Goal: Task Accomplishment & Management: Complete application form

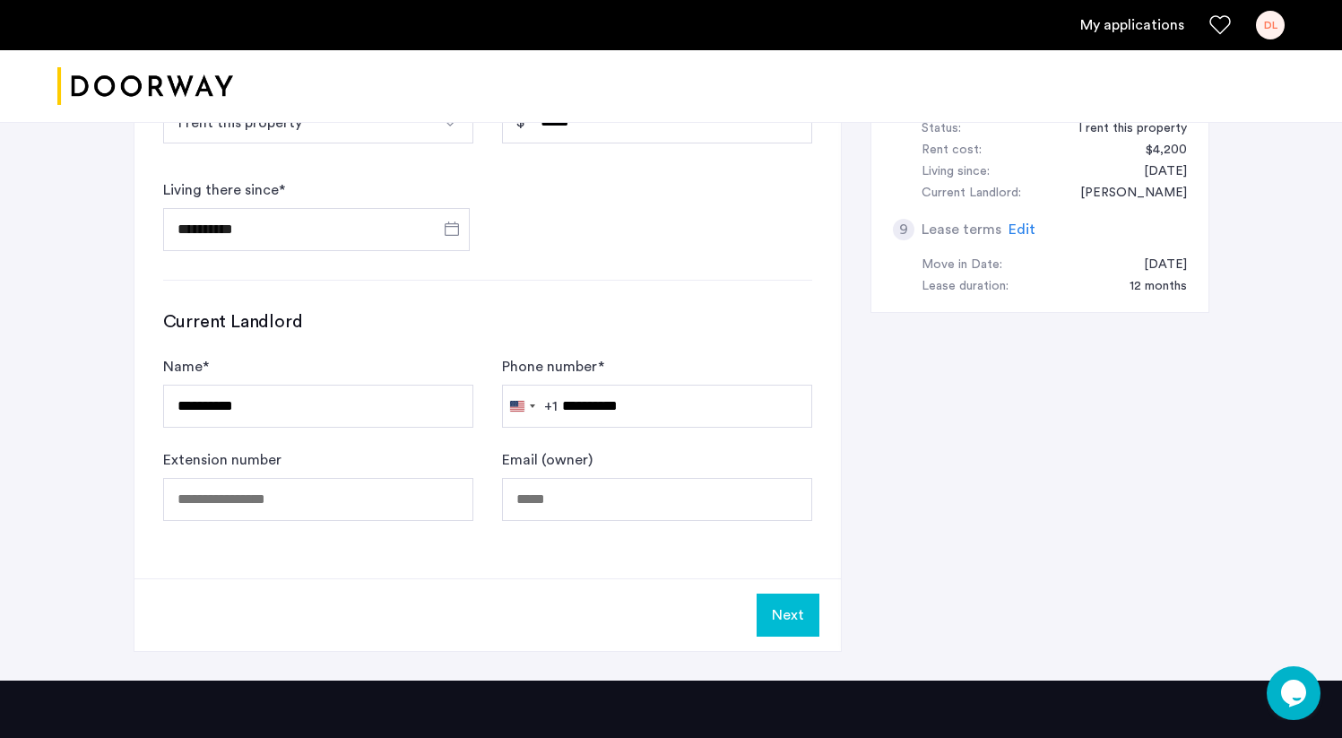
scroll to position [1061, 0]
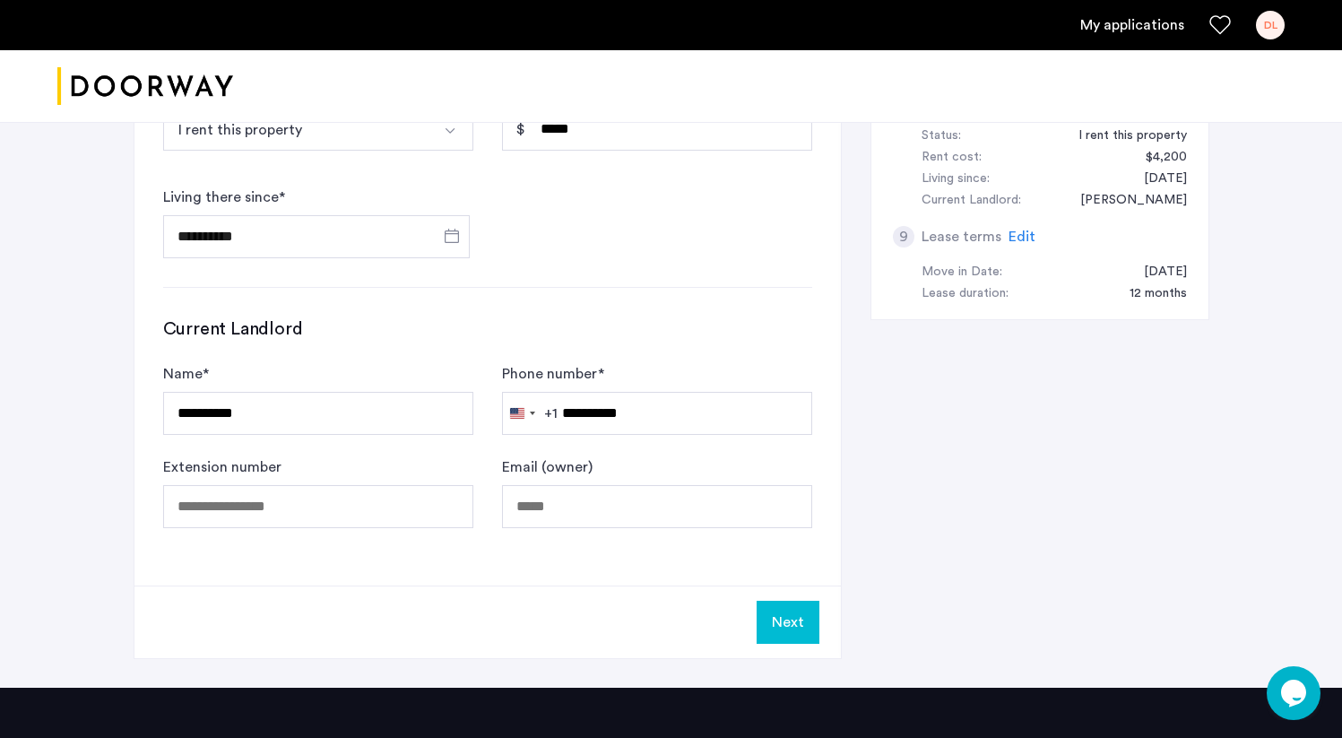
click at [801, 601] on button "Next" at bounding box center [788, 622] width 63 height 43
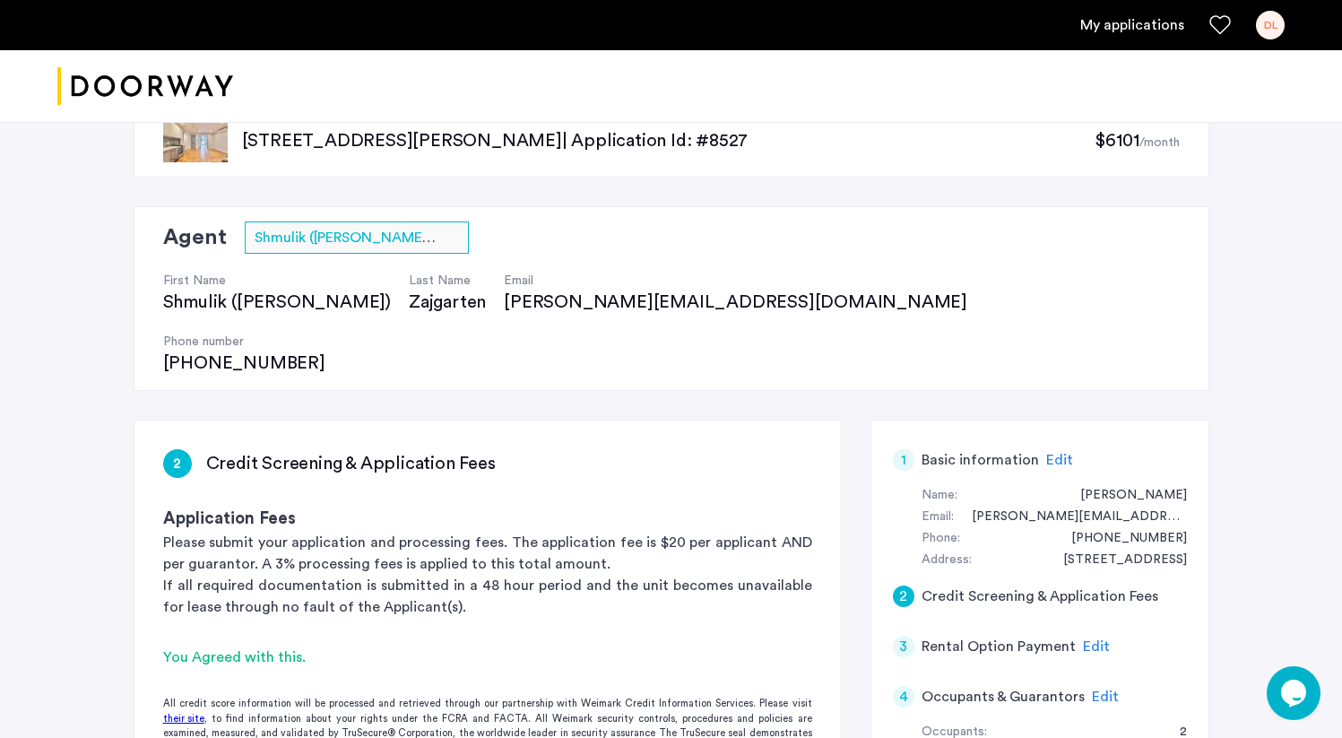
scroll to position [0, 0]
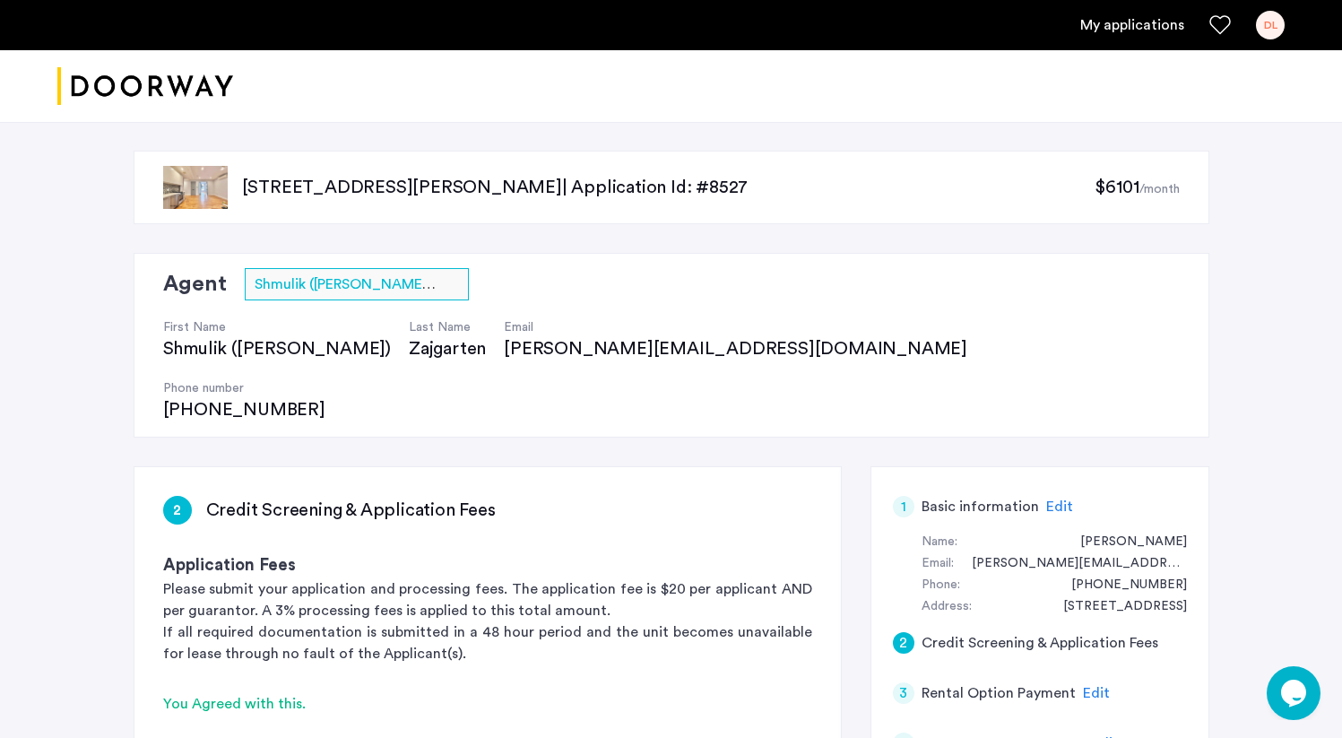
click at [225, 192] on img at bounding box center [195, 187] width 65 height 43
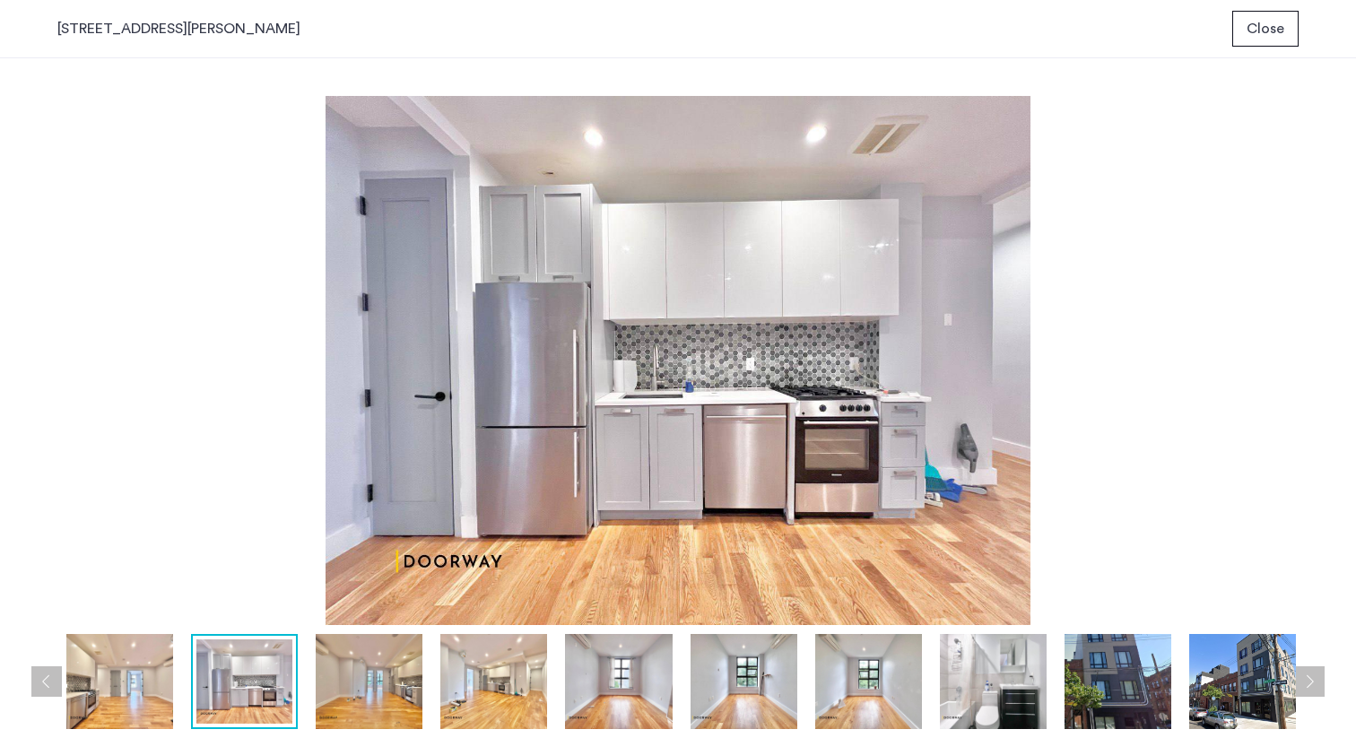
click at [1307, 353] on div "prev next prev next" at bounding box center [678, 398] width 1356 height 680
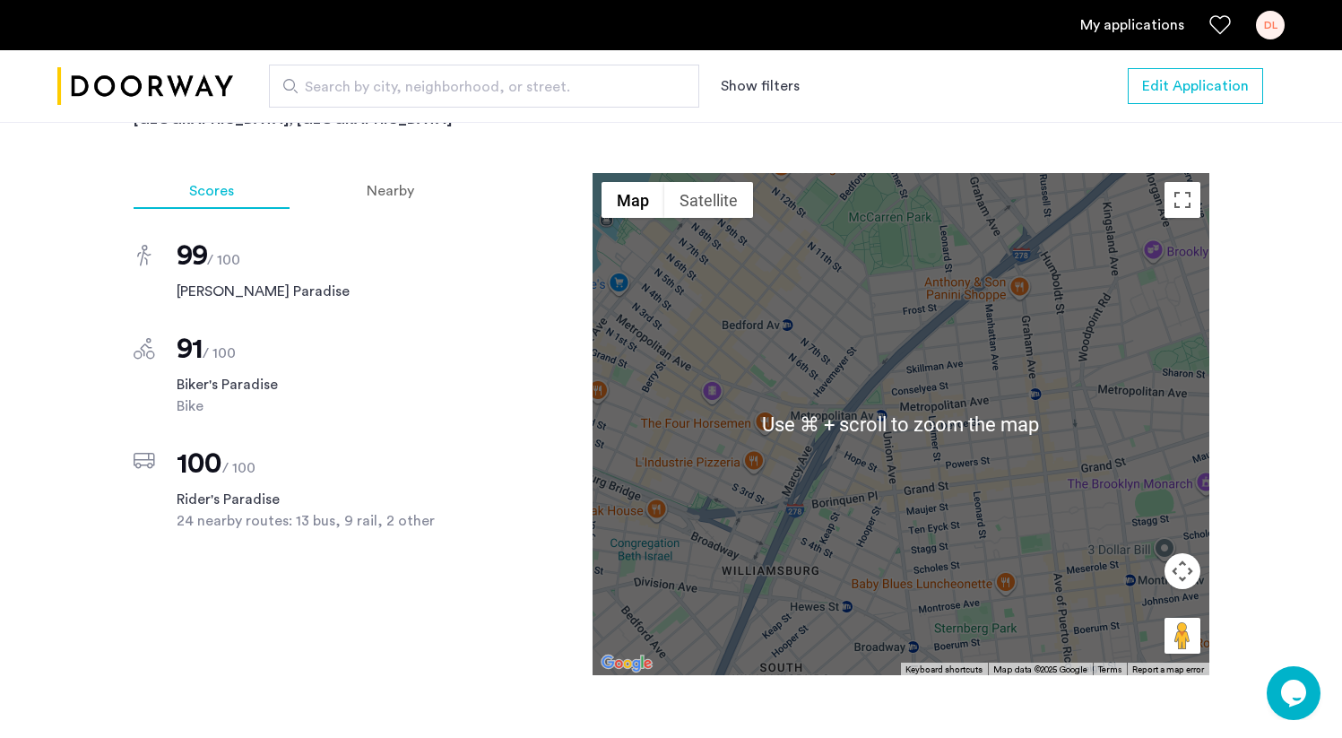
scroll to position [1362, 0]
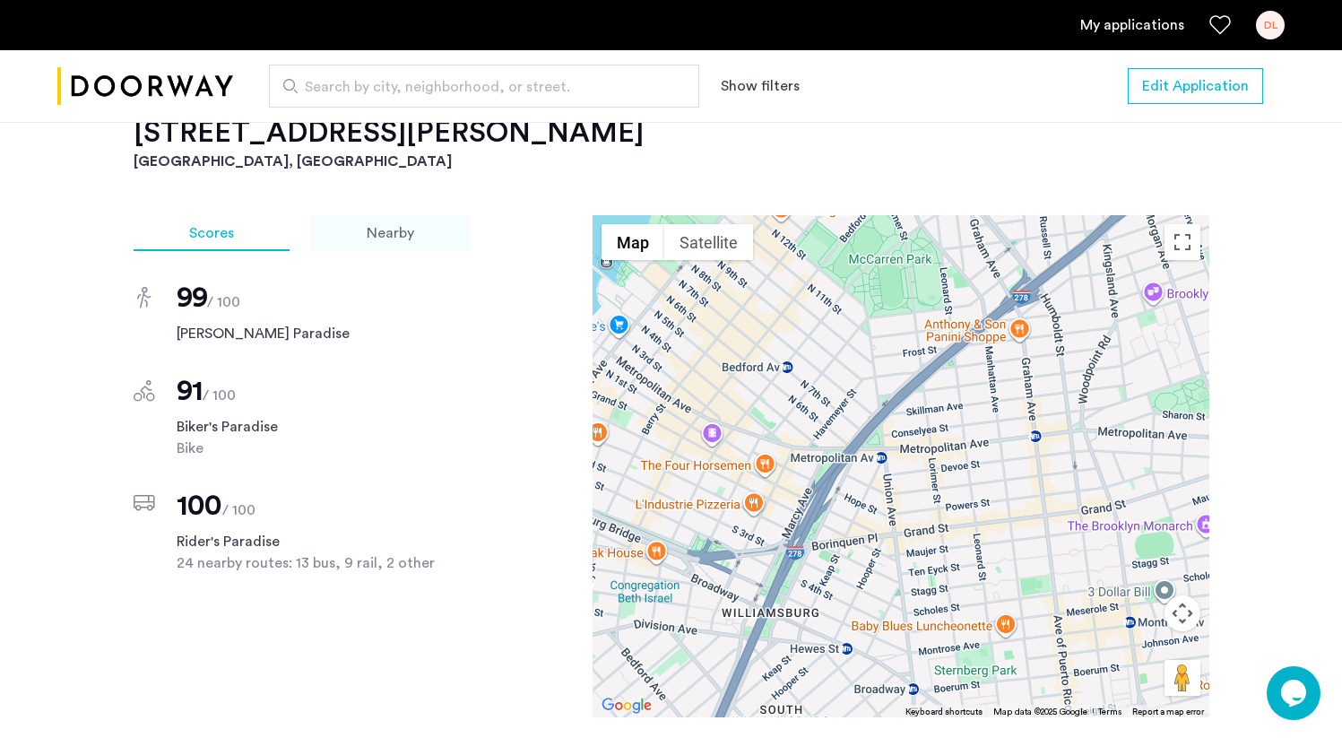
click at [377, 226] on span "Nearby" at bounding box center [391, 233] width 48 height 14
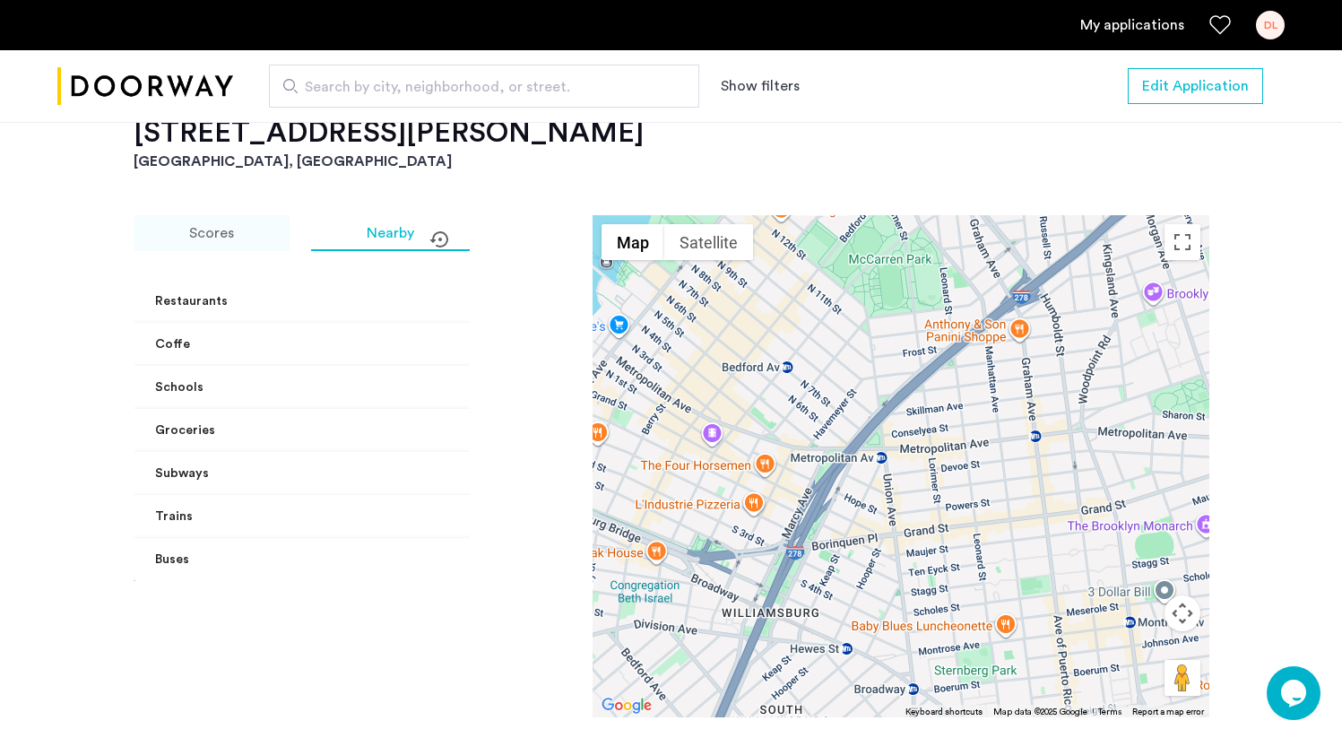
click at [272, 221] on div "Scores" at bounding box center [212, 233] width 156 height 36
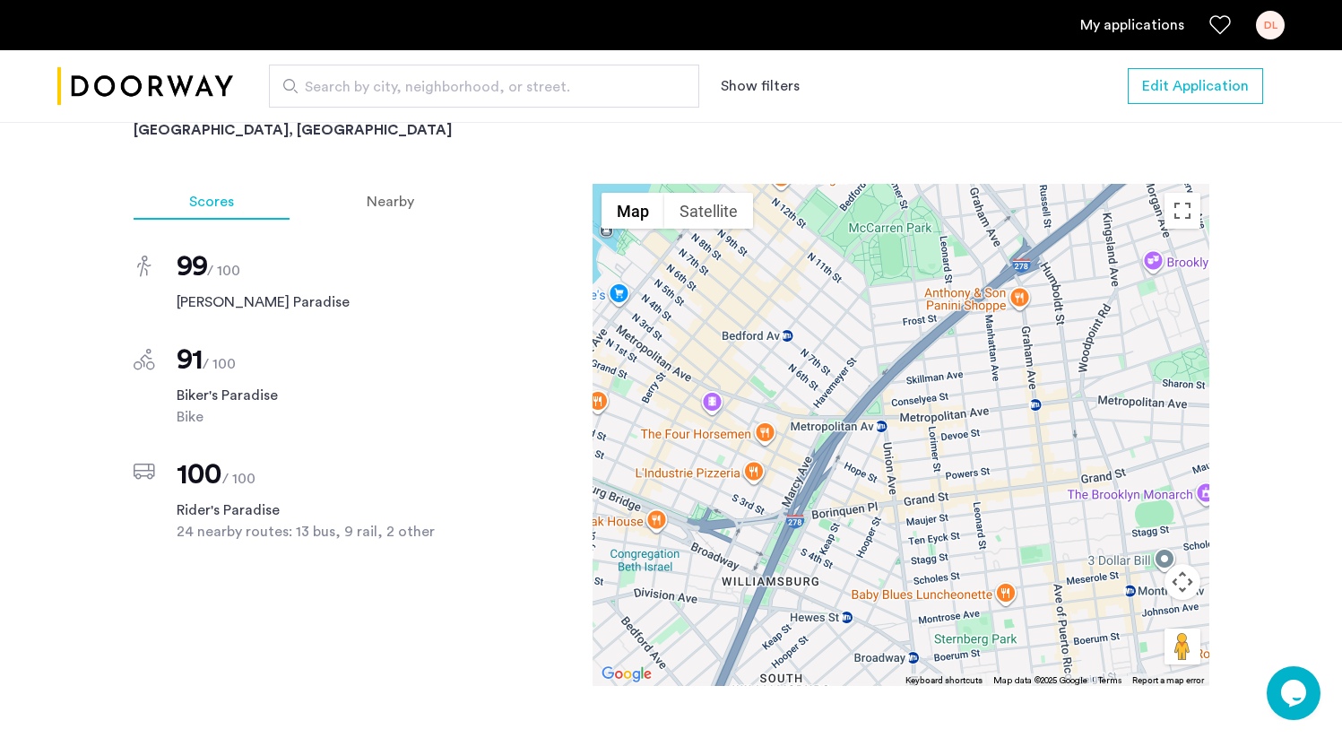
scroll to position [1397, 0]
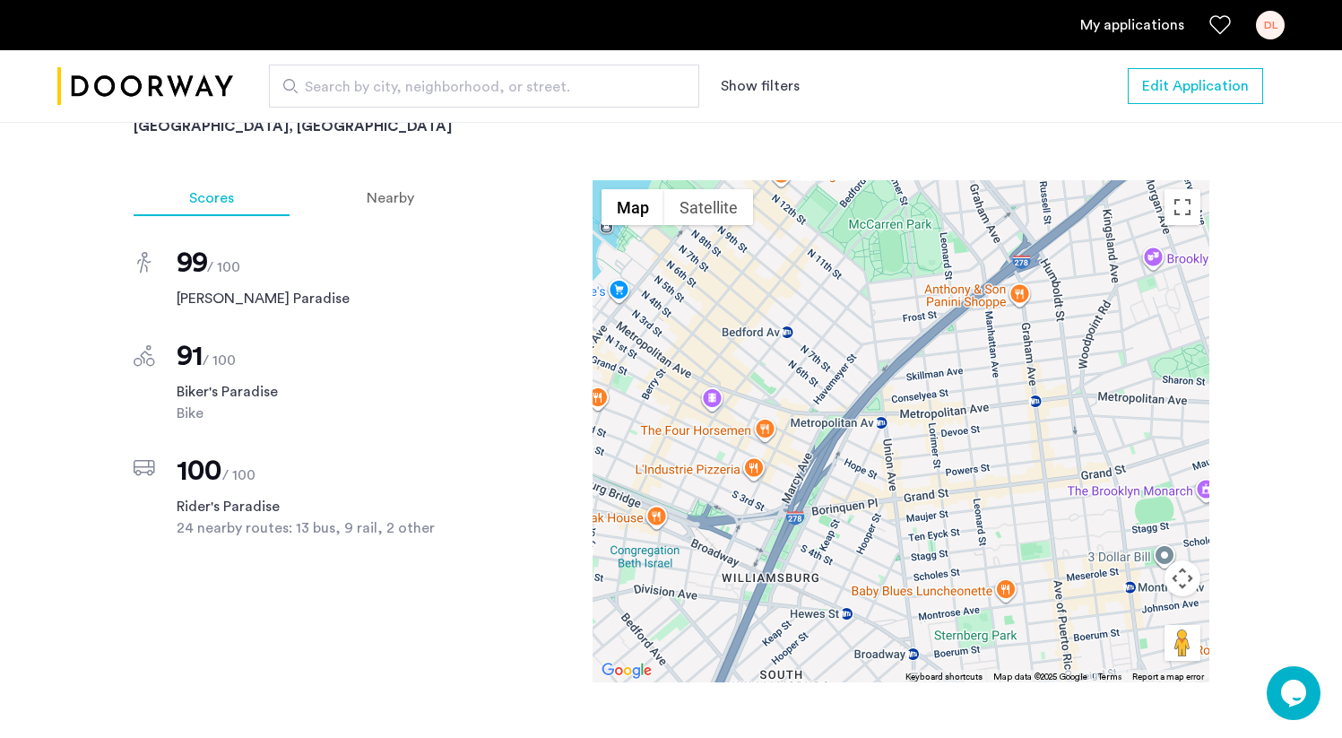
click at [731, 237] on div at bounding box center [901, 431] width 617 height 502
click at [786, 351] on div at bounding box center [901, 431] width 617 height 502
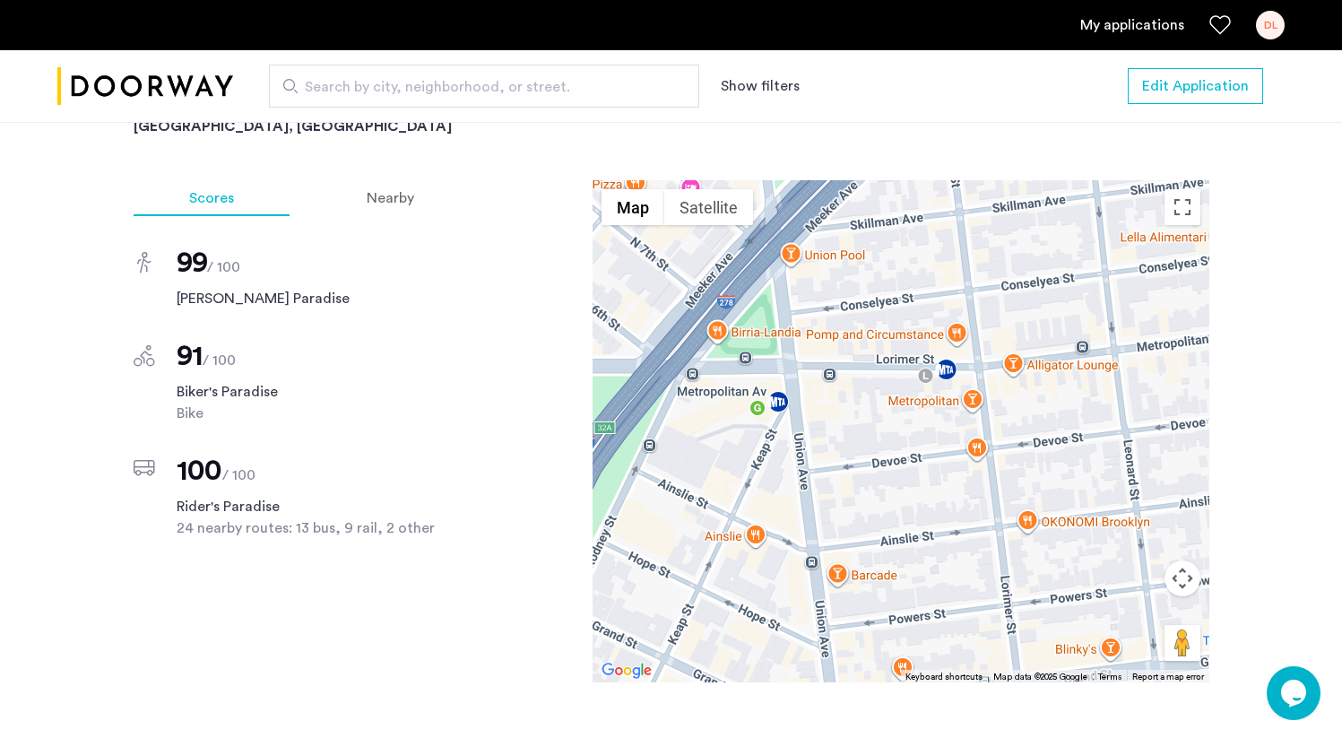
drag, startPoint x: 959, startPoint y: 412, endPoint x: 863, endPoint y: 420, distance: 97.2
click at [863, 420] on div at bounding box center [901, 431] width 617 height 502
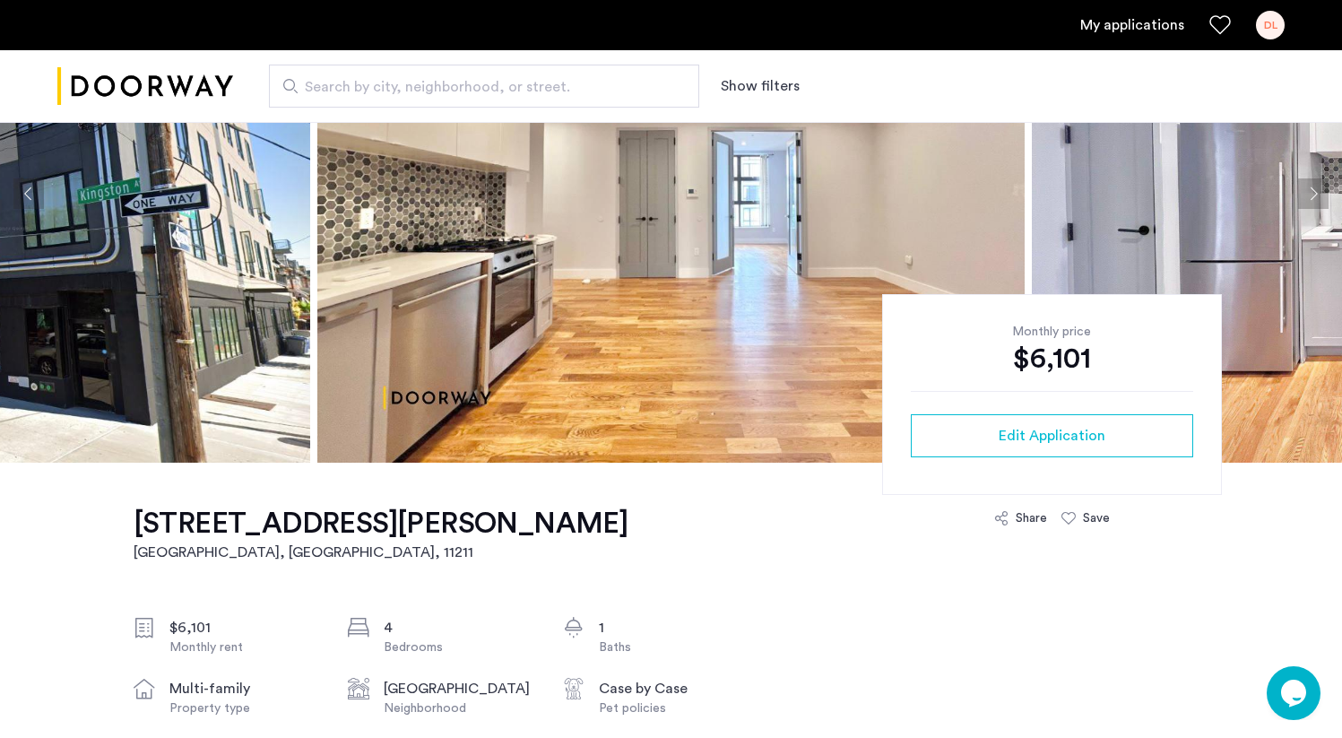
scroll to position [226, 0]
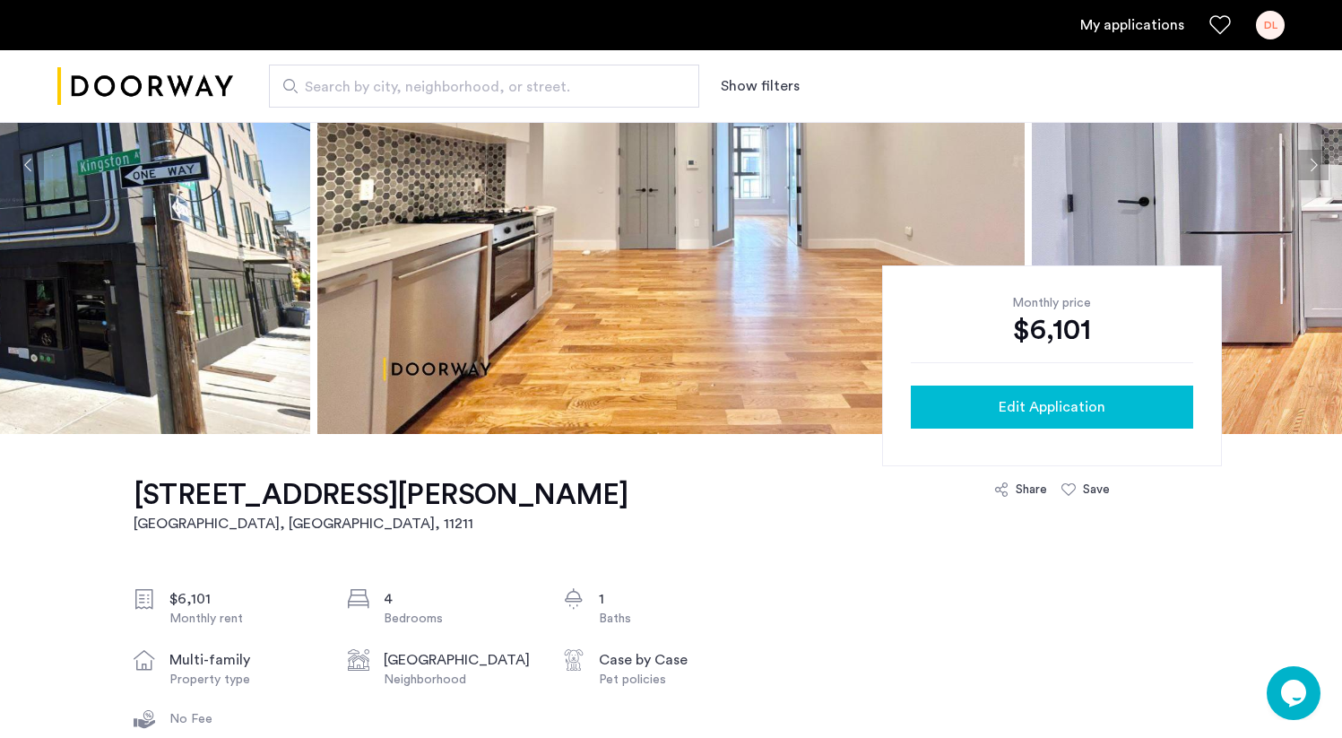
click at [986, 403] on div "Edit Application" at bounding box center [1052, 407] width 254 height 22
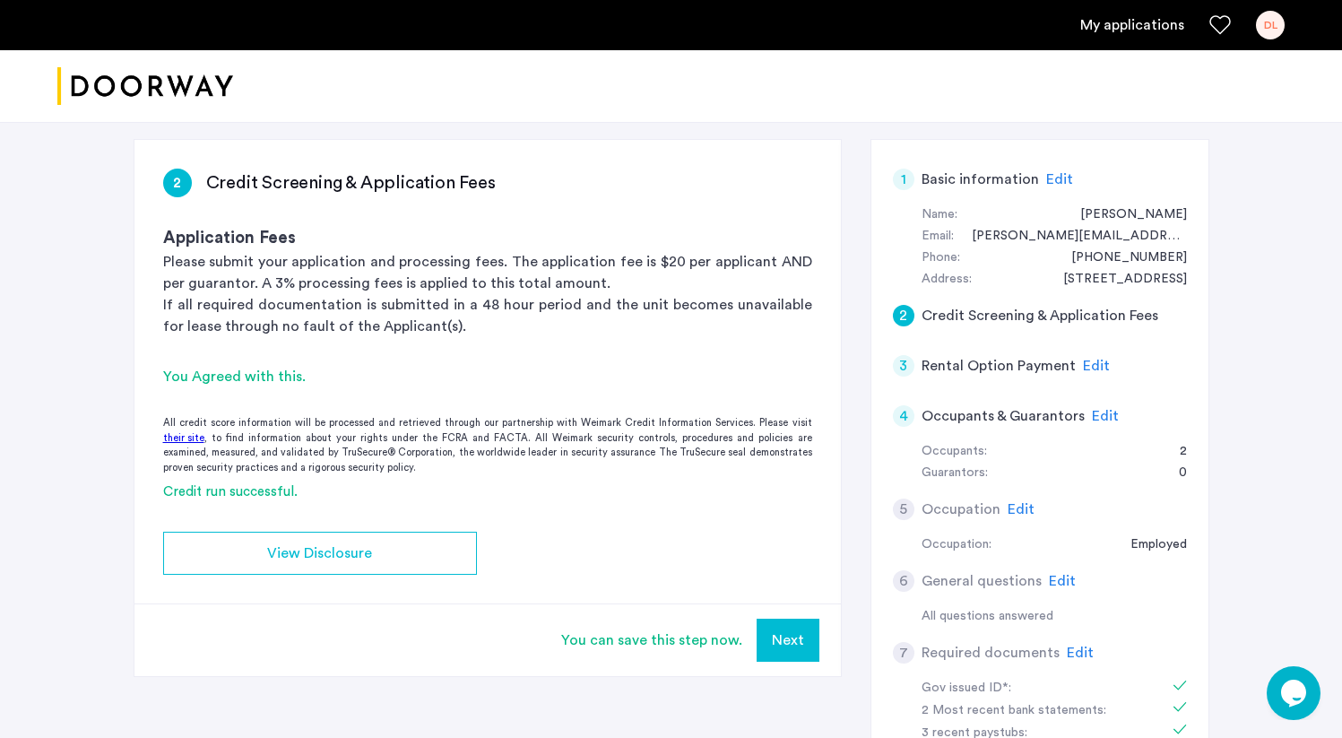
scroll to position [334, 0]
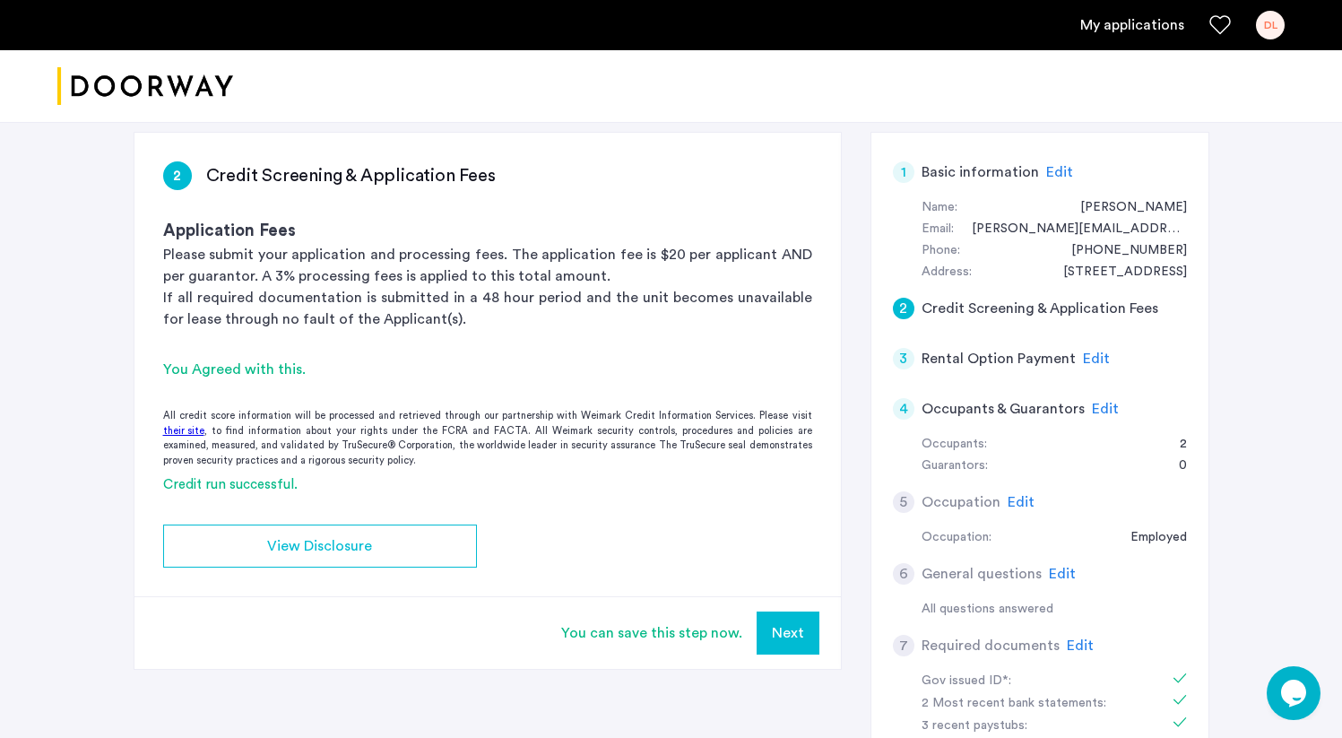
click at [785, 612] on button "Next" at bounding box center [788, 633] width 63 height 43
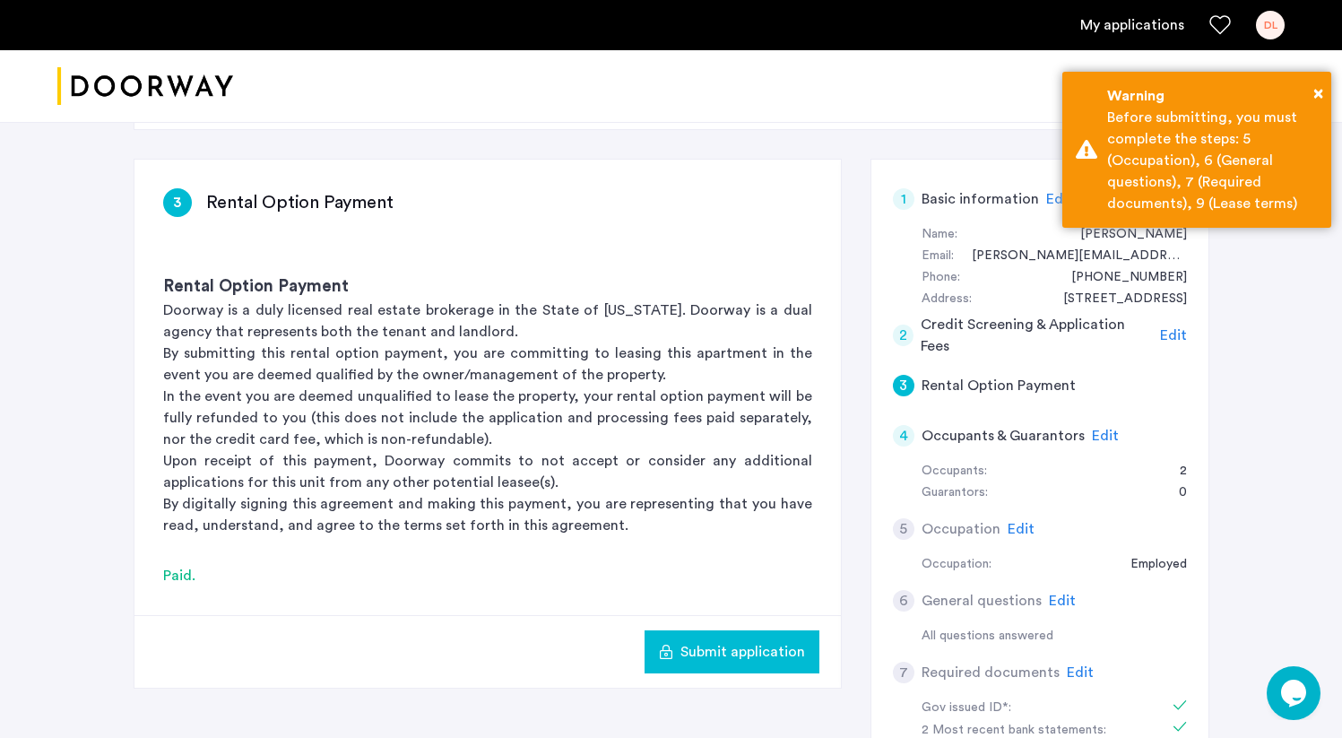
scroll to position [312, 0]
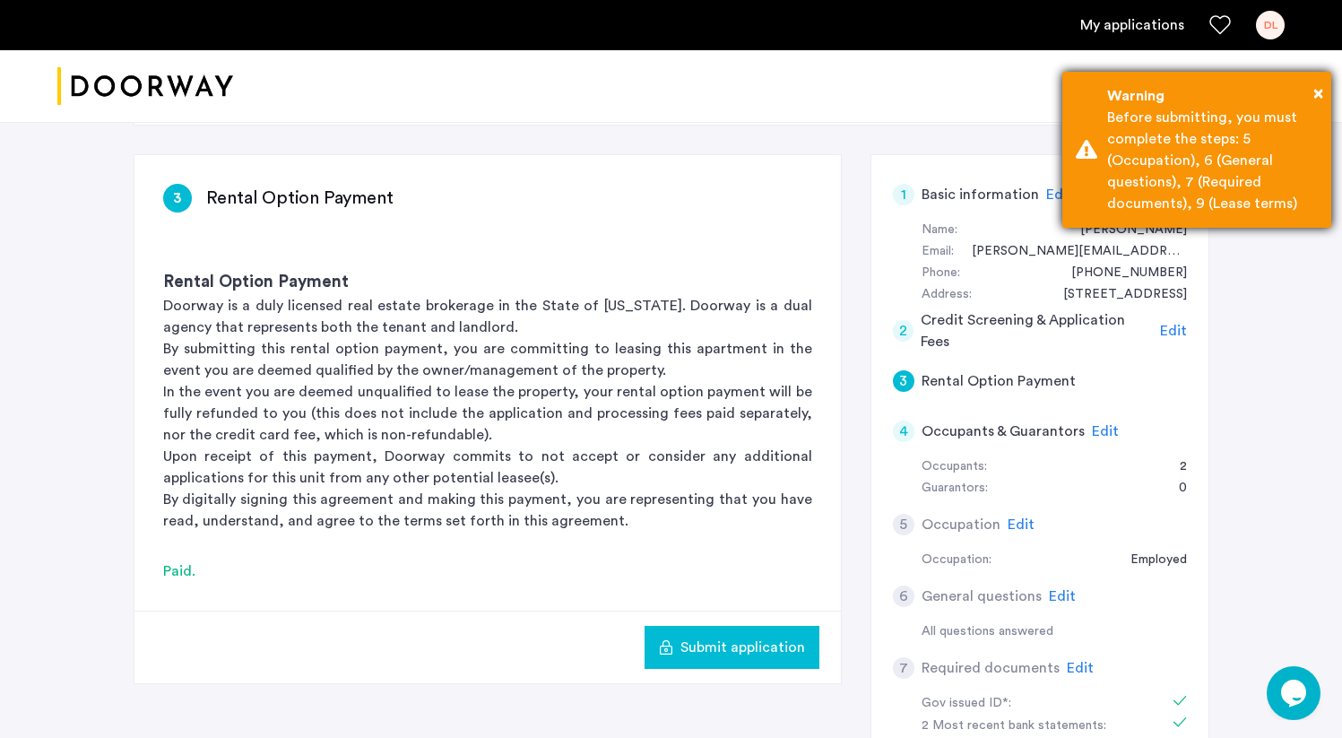
click at [1277, 108] on div "Before submitting, you must complete the steps: 5 (Occupation), 6 (General ques…" at bounding box center [1212, 161] width 211 height 108
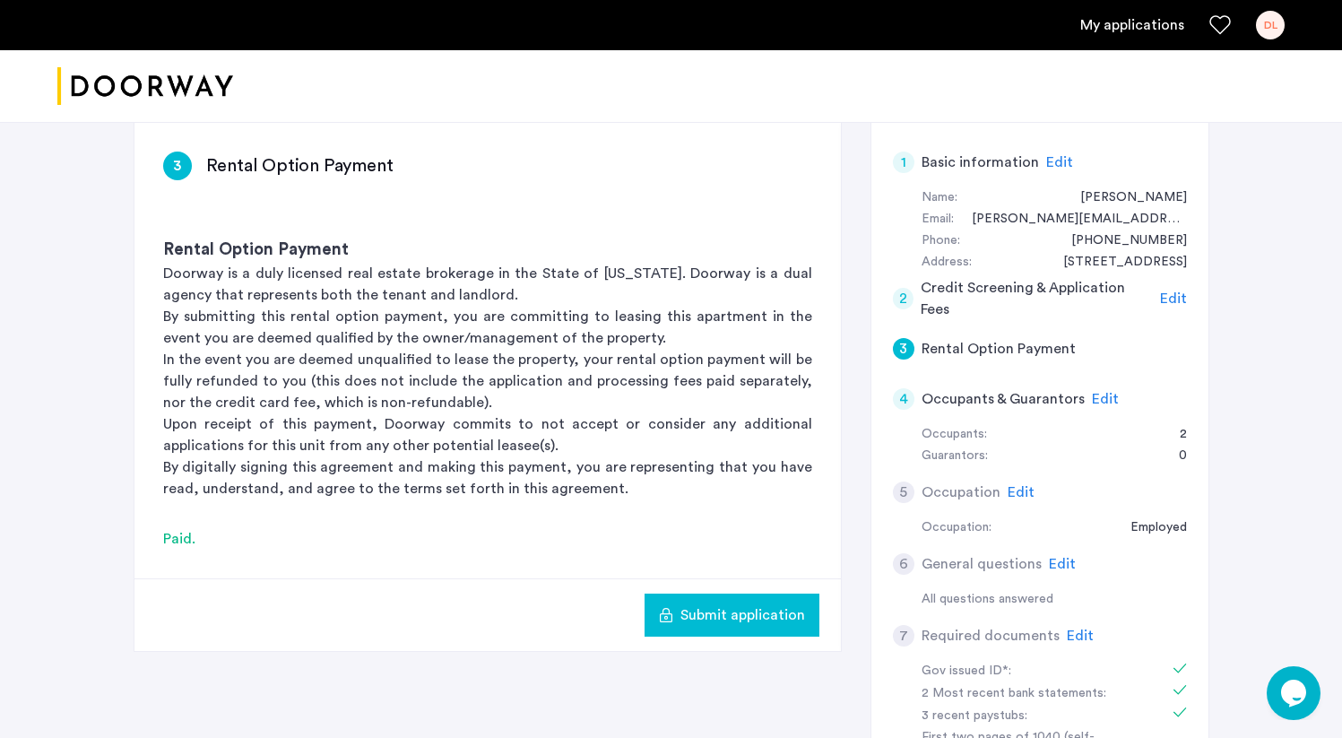
scroll to position [308, 0]
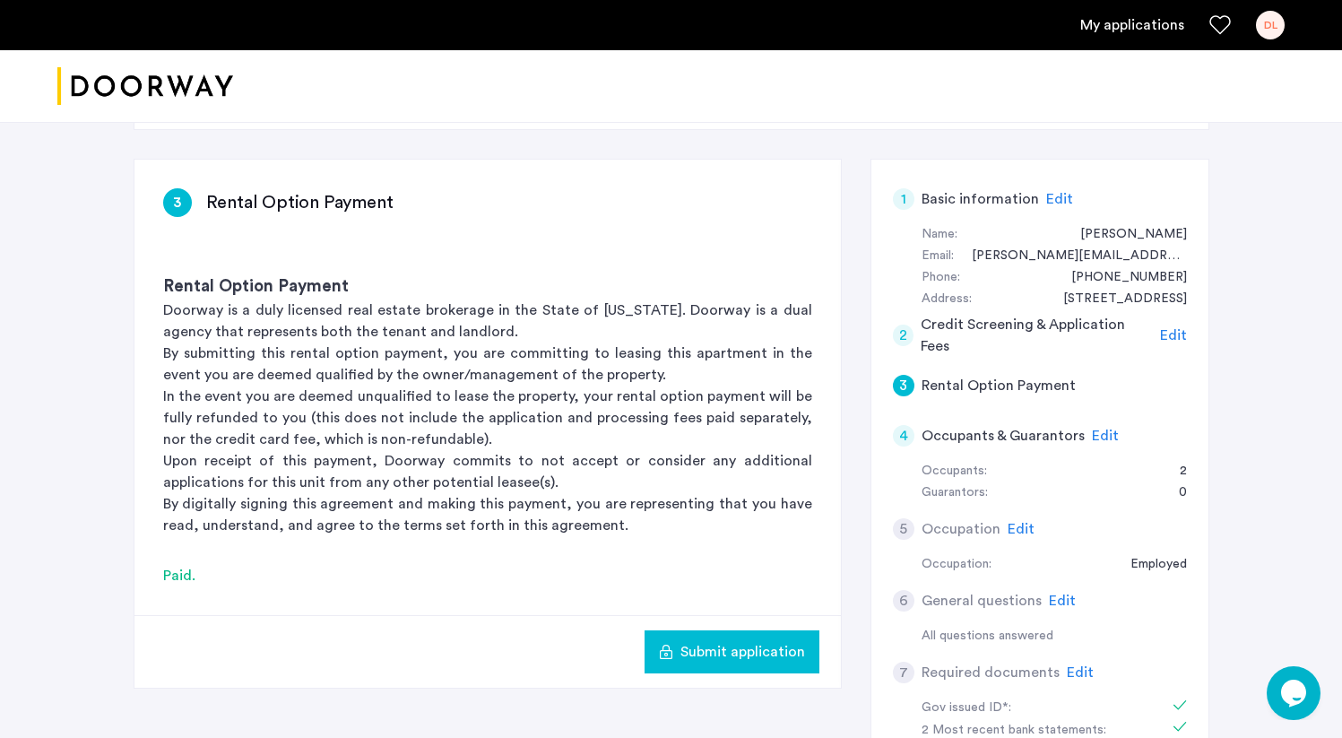
click at [719, 641] on span "Submit application" at bounding box center [743, 652] width 125 height 22
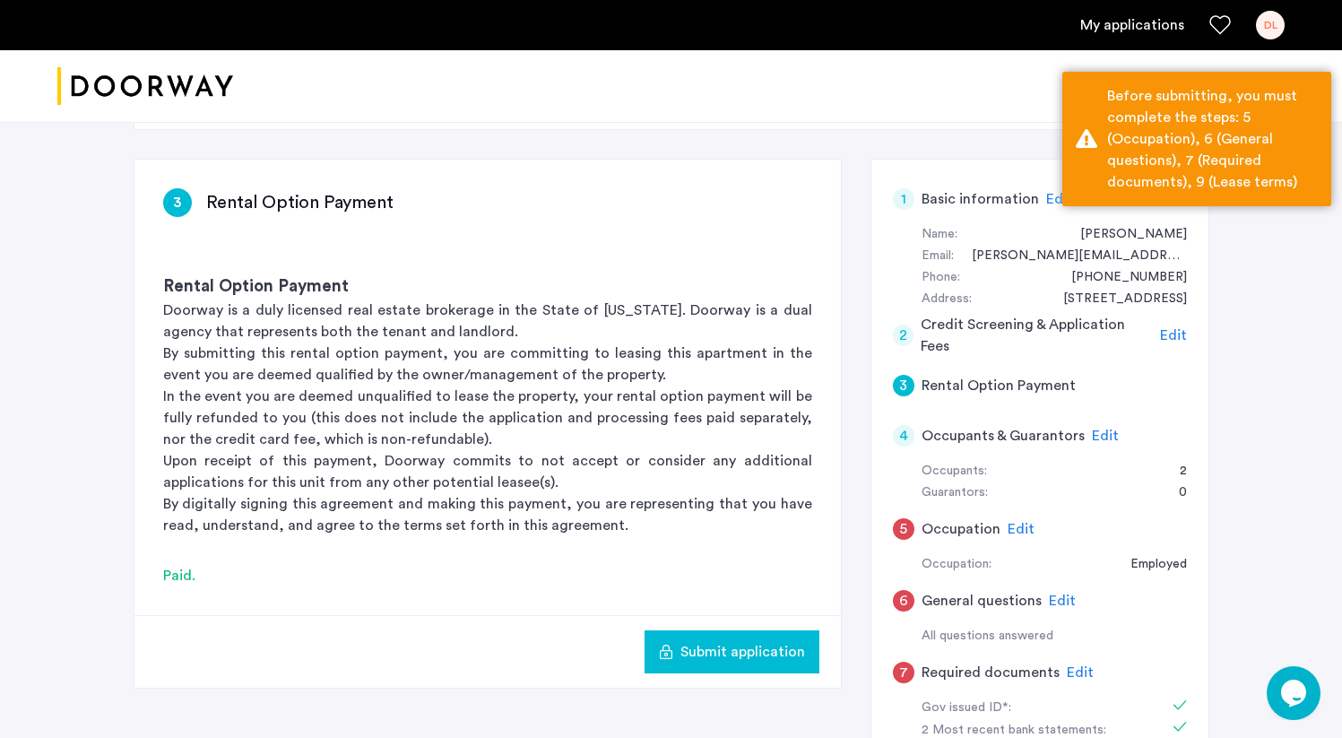
click at [1008, 522] on span "Edit" at bounding box center [1021, 529] width 27 height 14
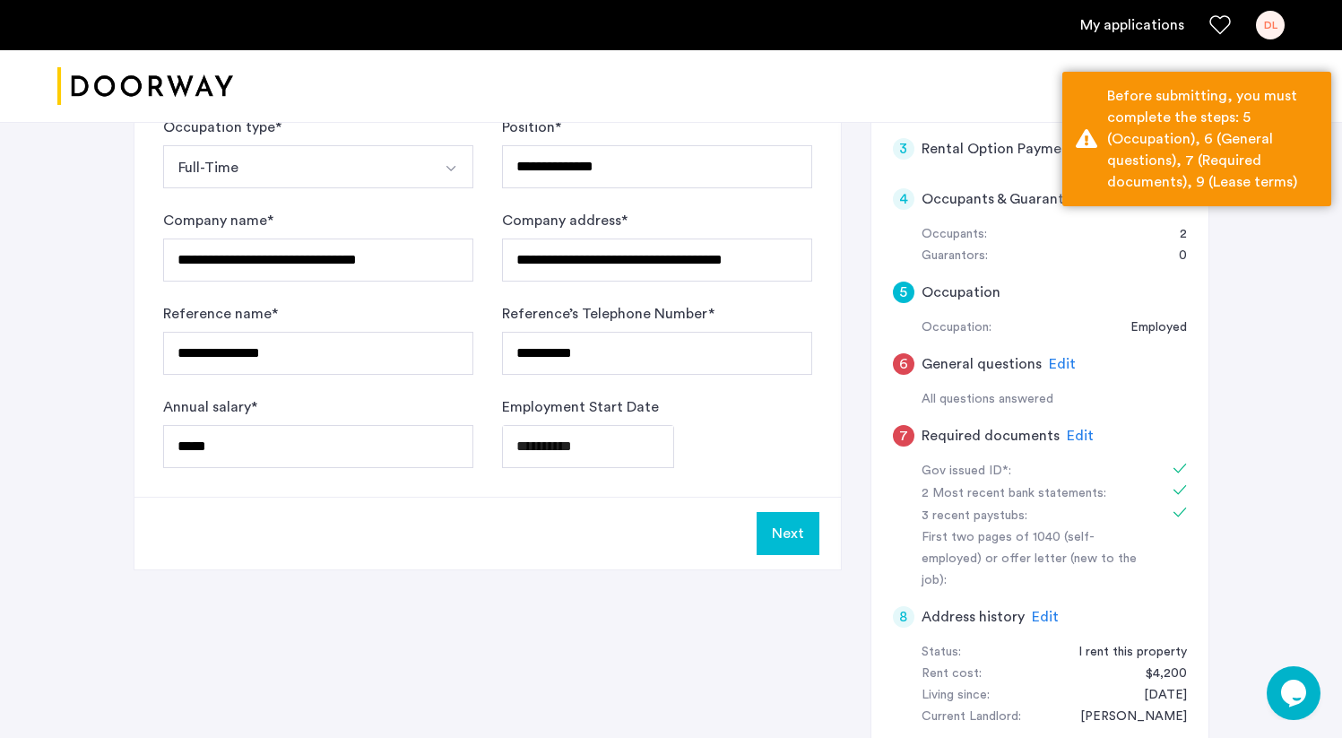
scroll to position [549, 0]
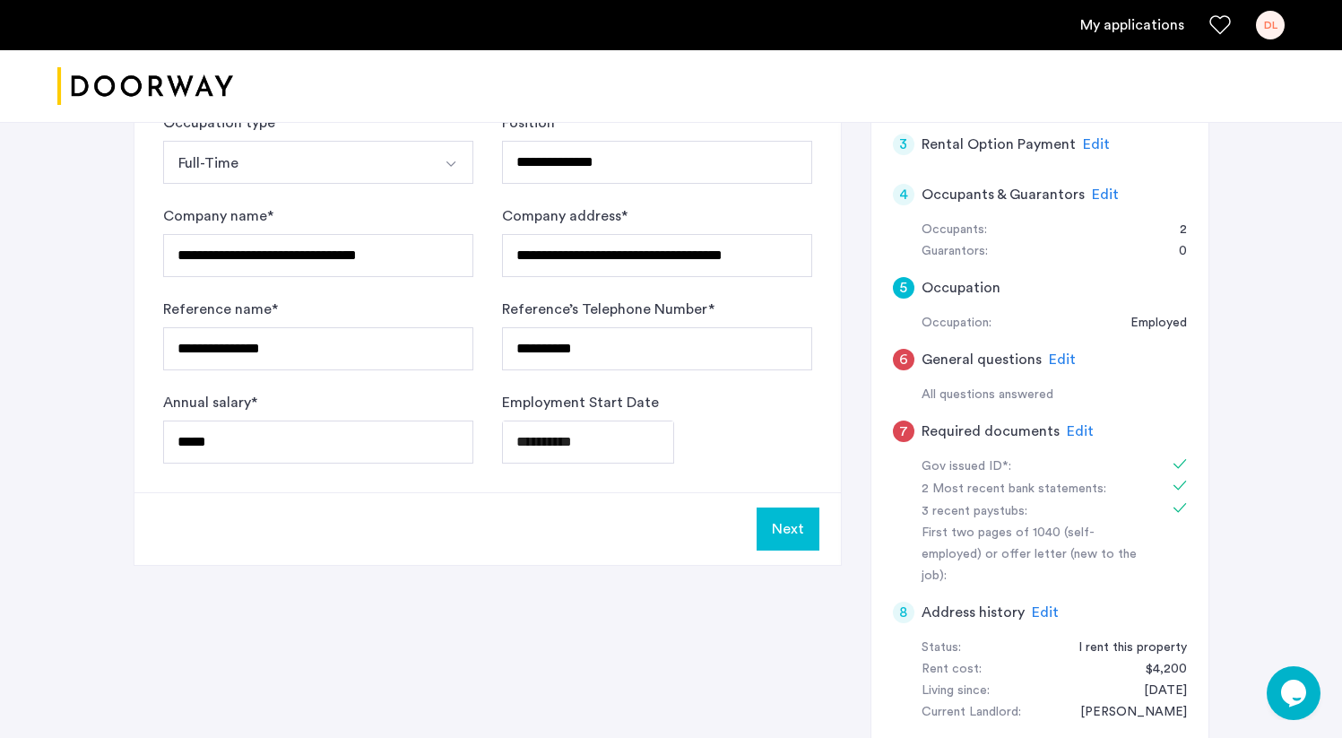
click at [790, 508] on button "Next" at bounding box center [788, 529] width 63 height 43
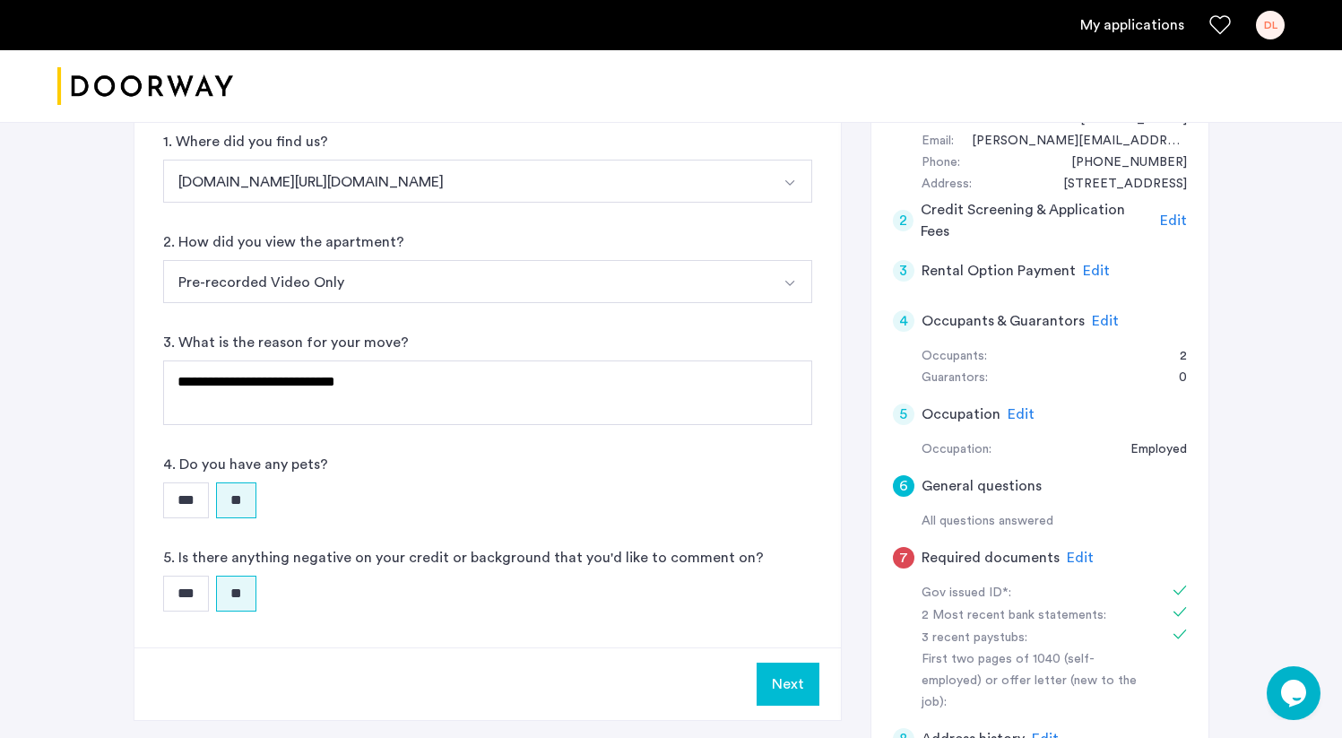
scroll to position [429, 0]
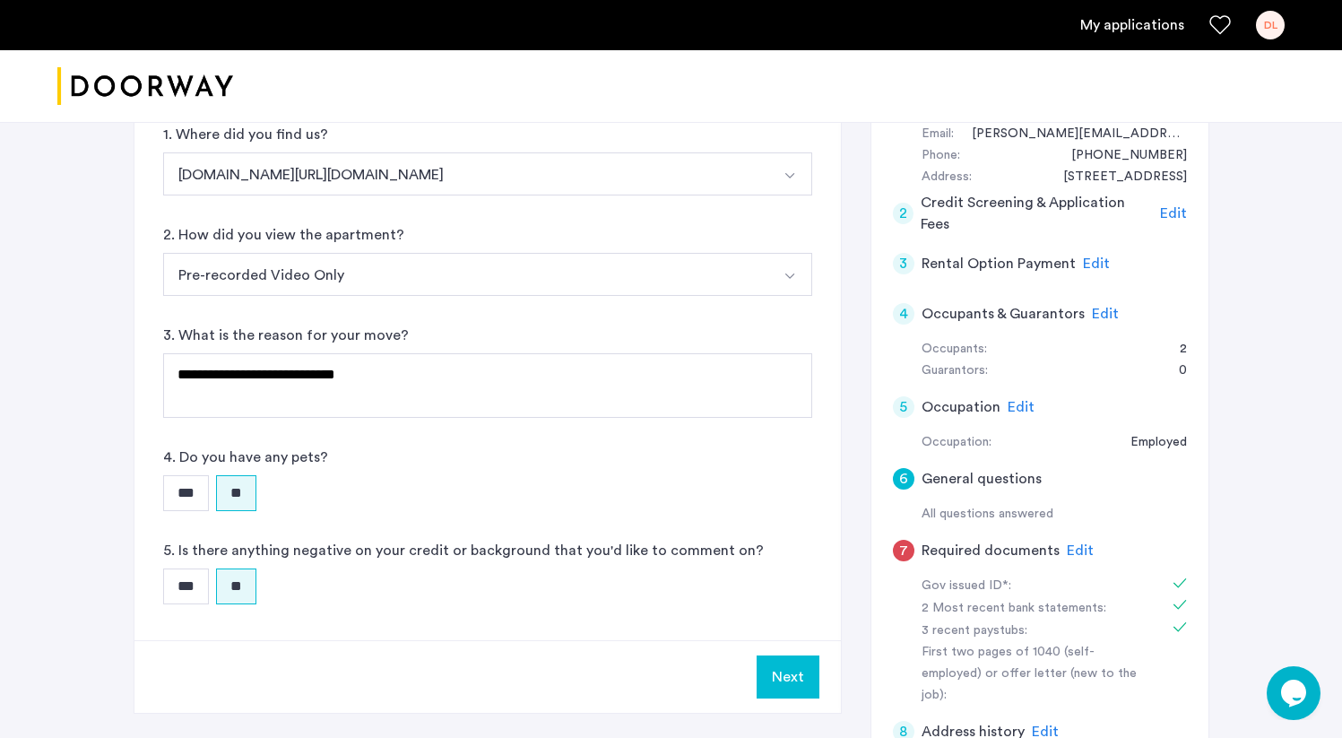
click at [798, 655] on button "Next" at bounding box center [788, 676] width 63 height 43
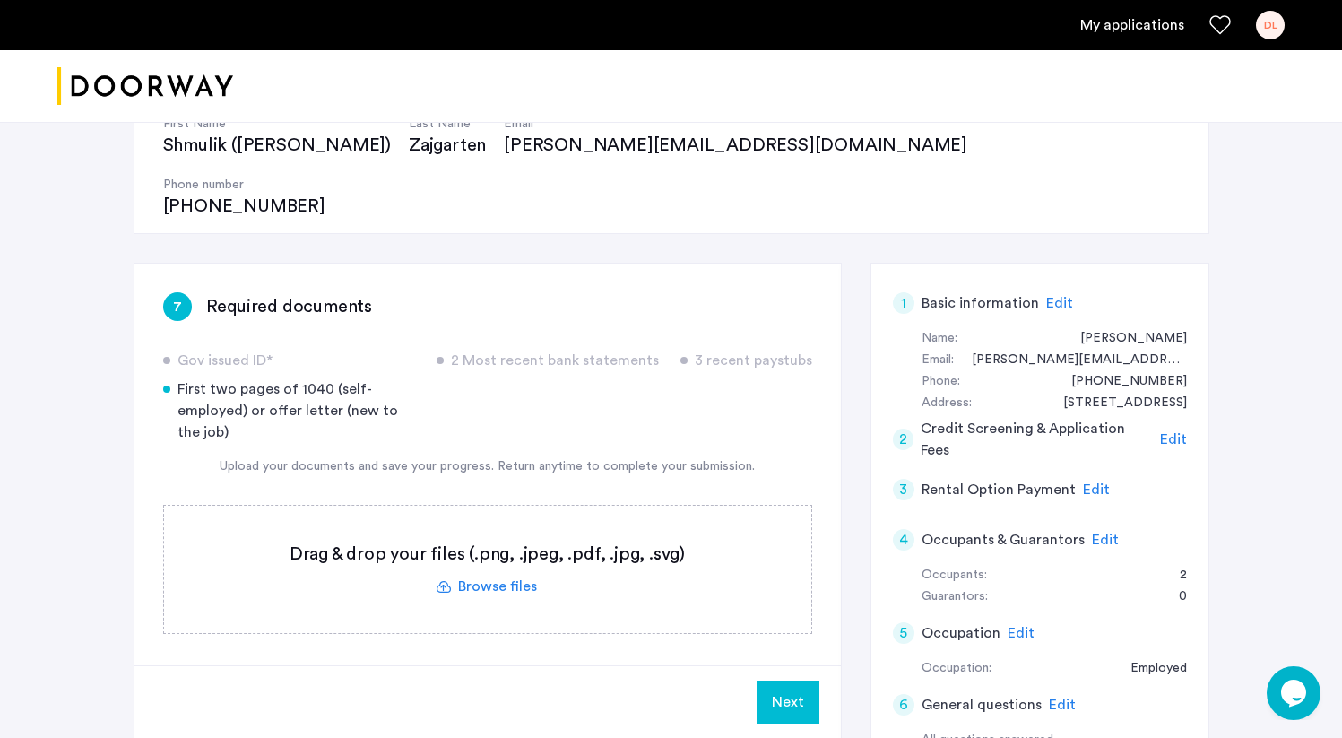
scroll to position [200, 0]
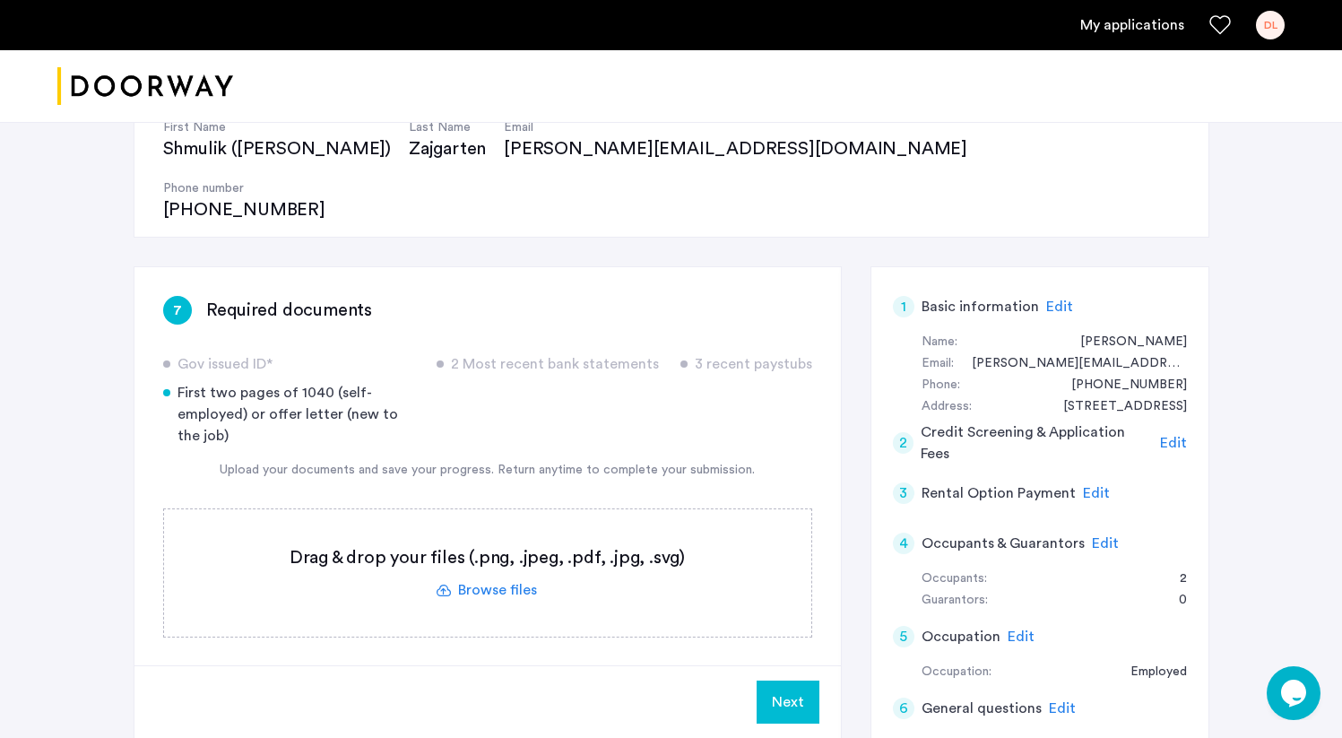
click at [495, 530] on label at bounding box center [487, 572] width 647 height 127
click at [0, 0] on input "file" at bounding box center [0, 0] width 0 height 0
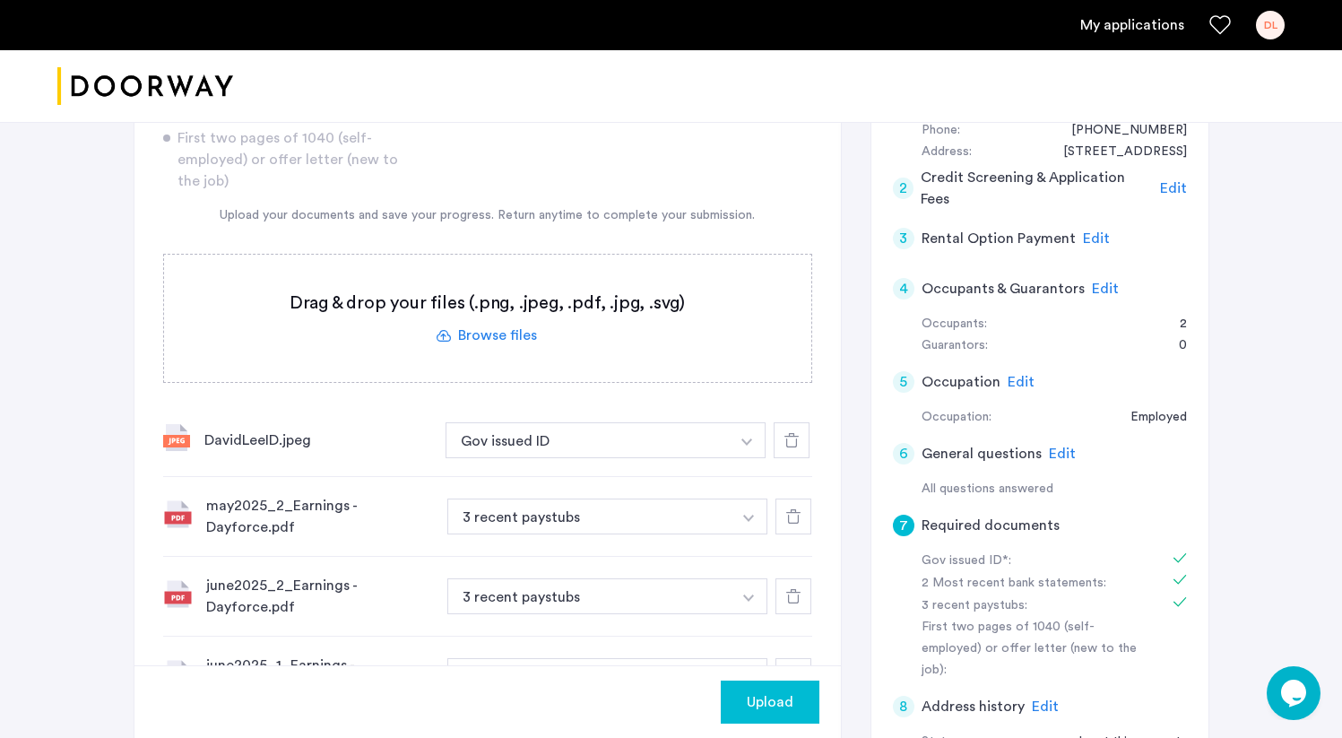
scroll to position [361, 0]
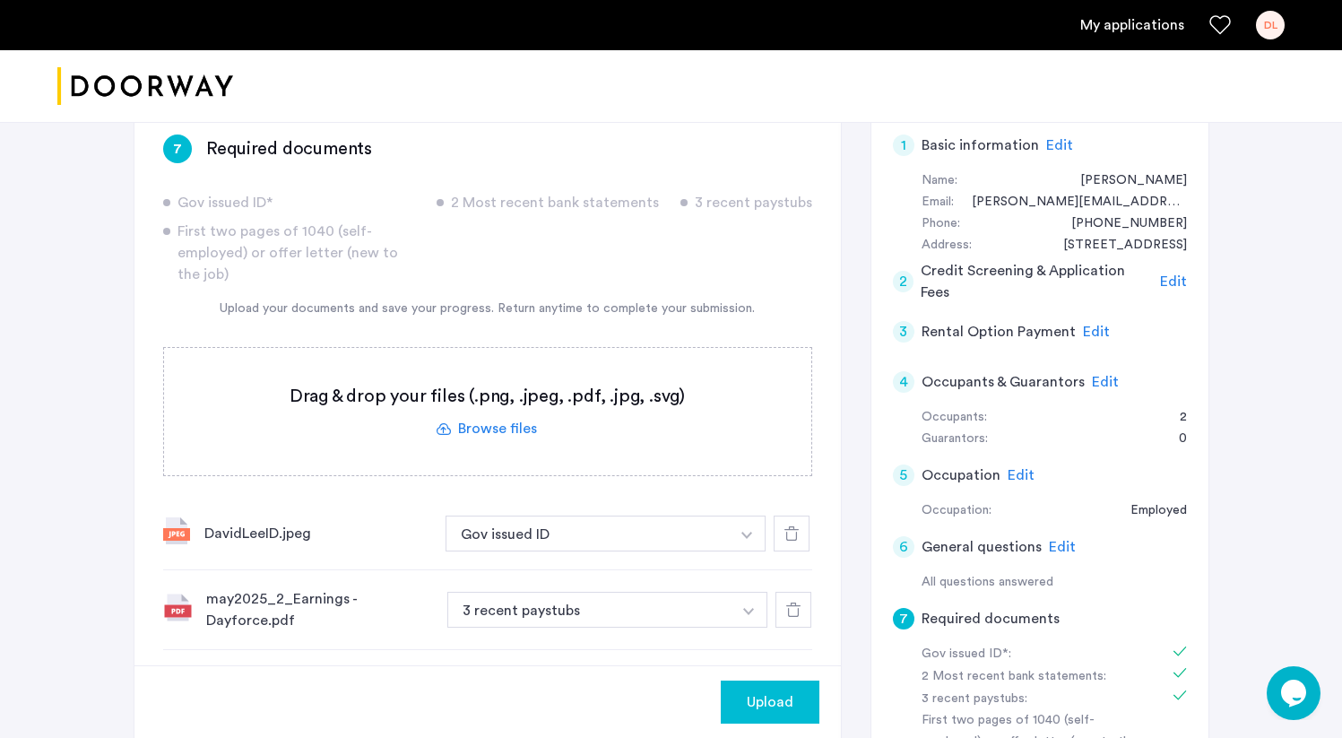
click at [547, 348] on label at bounding box center [487, 411] width 647 height 127
click at [0, 0] on input "file" at bounding box center [0, 0] width 0 height 0
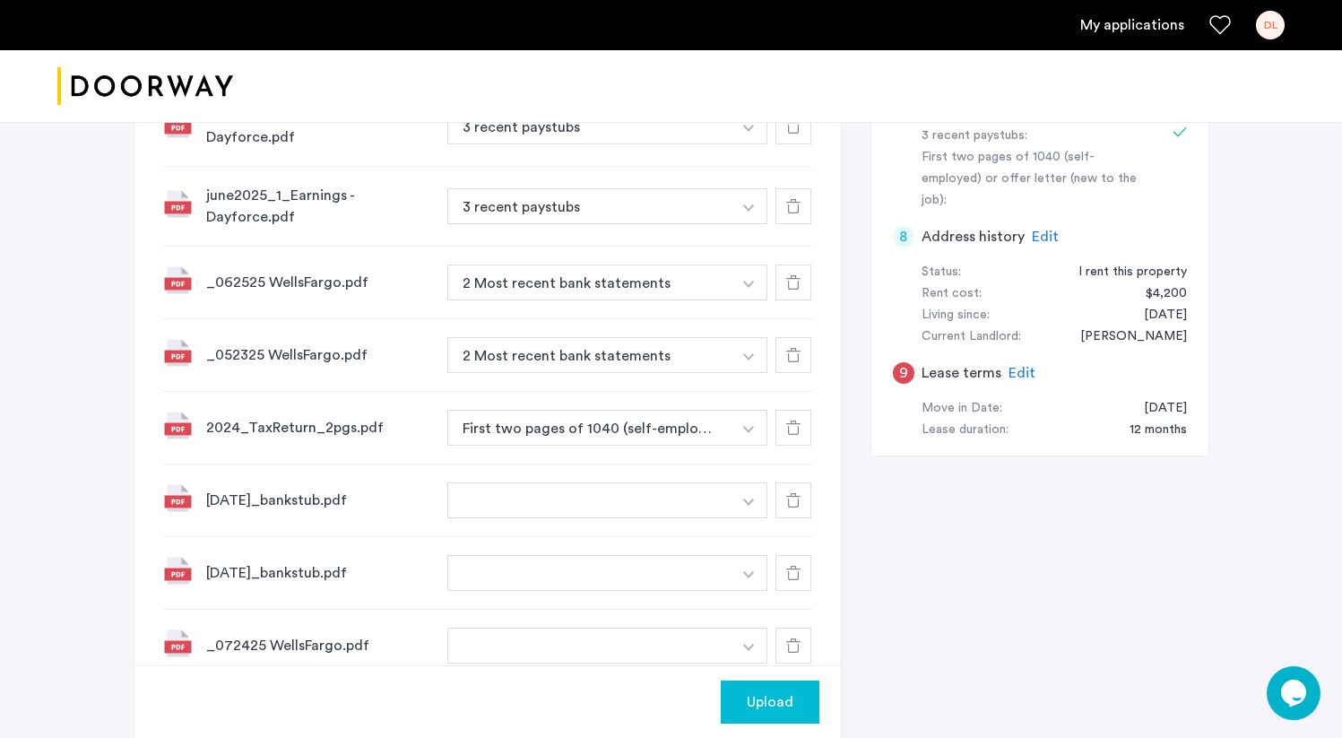
scroll to position [923, 0]
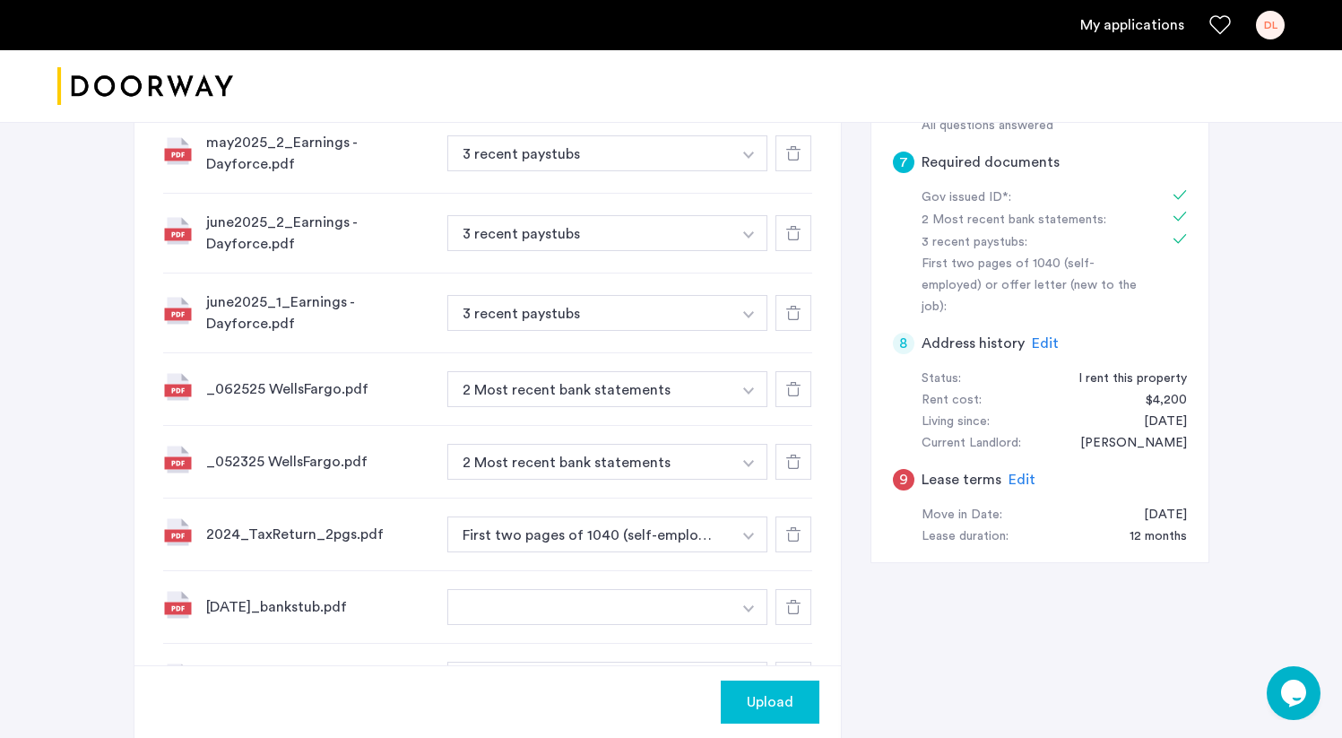
scroll to position [804, 0]
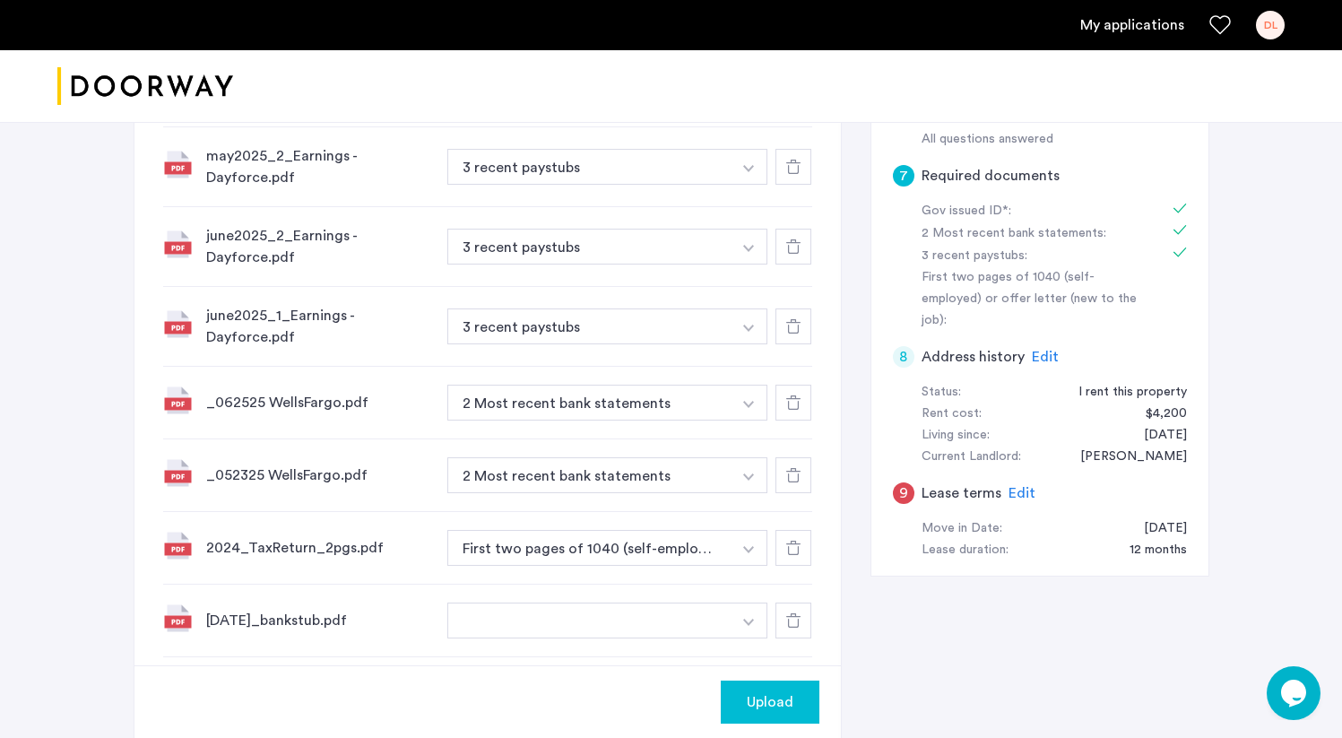
click at [791, 468] on icon at bounding box center [793, 475] width 14 height 14
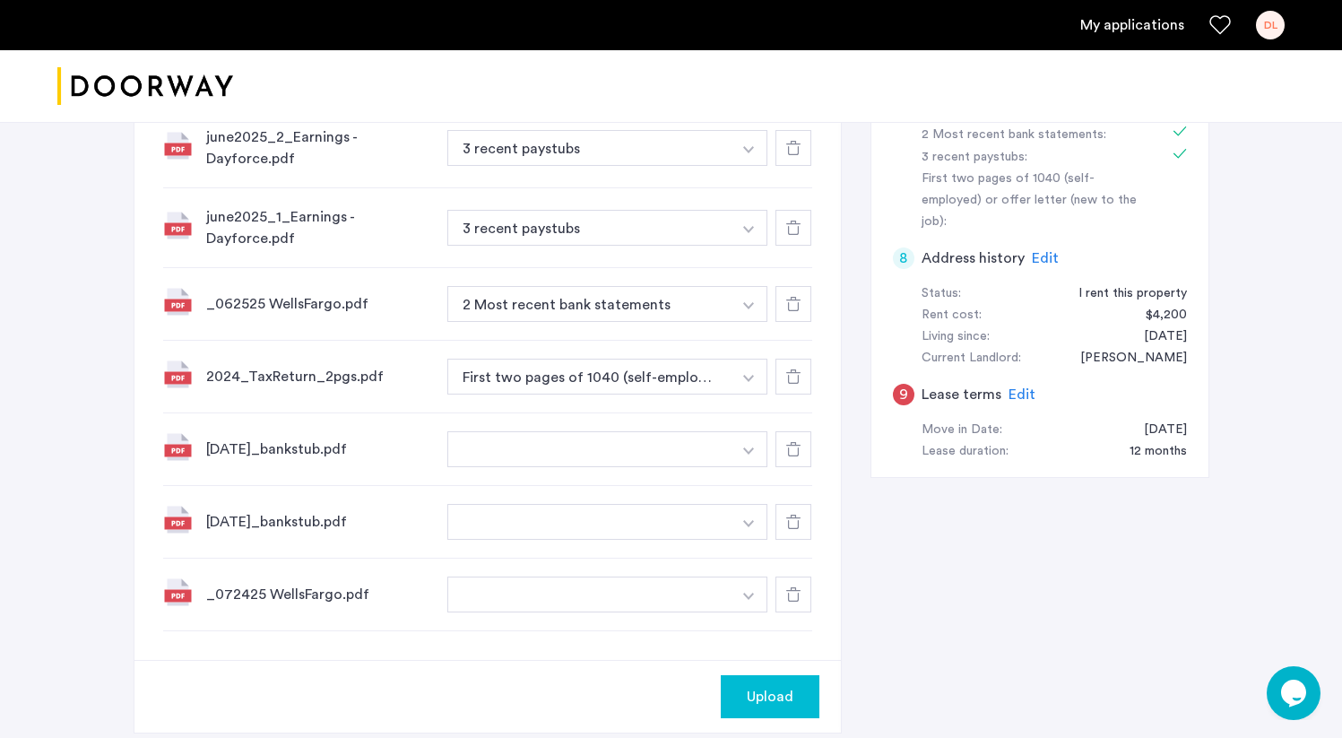
scroll to position [1002, 0]
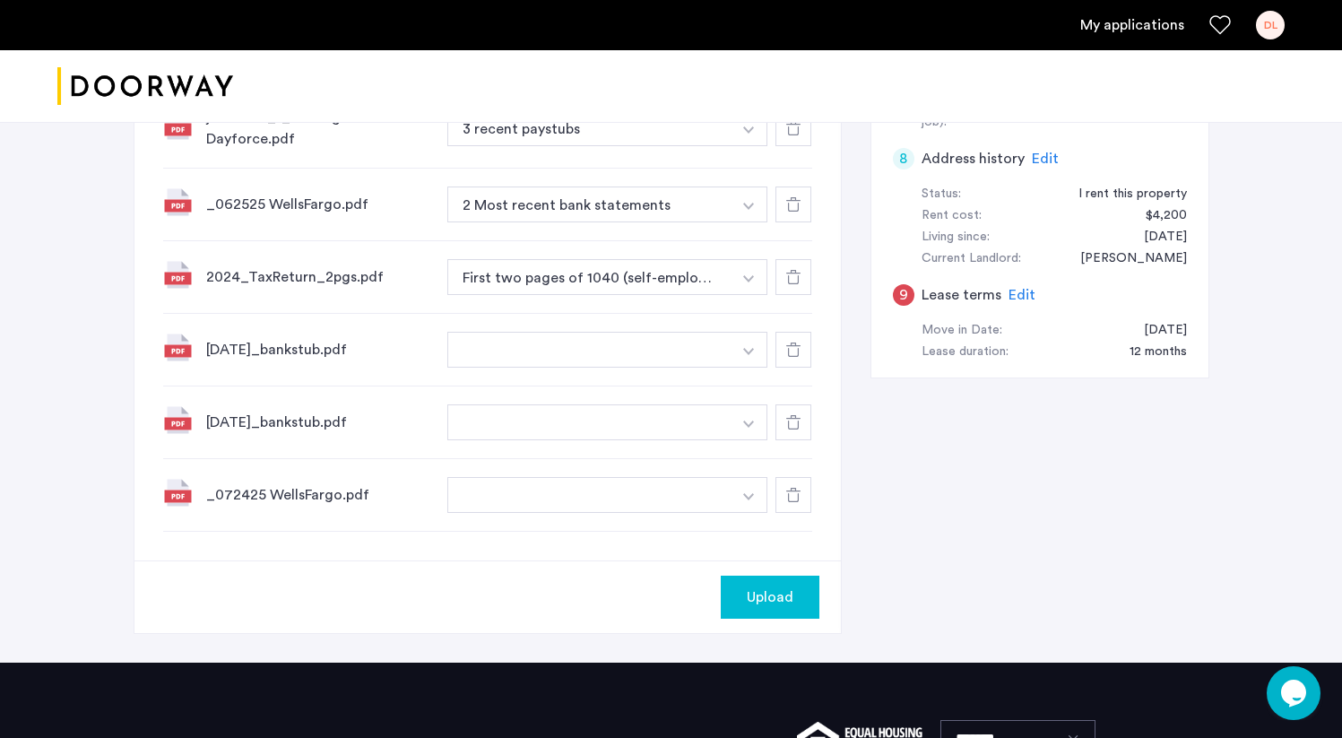
click at [721, 477] on button "button" at bounding box center [589, 495] width 285 height 36
click at [727, 477] on button "button" at bounding box center [589, 495] width 285 height 36
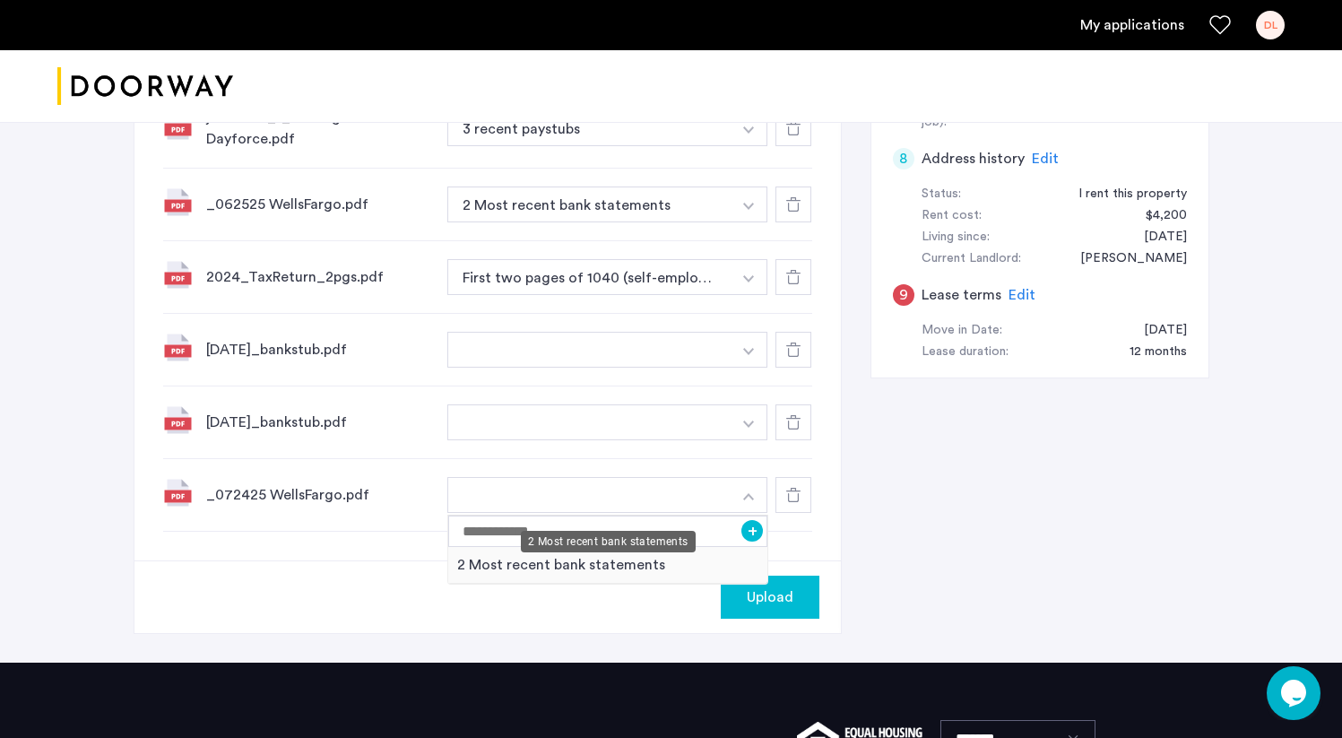
click at [664, 547] on div "2 Most recent bank statements" at bounding box center [608, 565] width 320 height 37
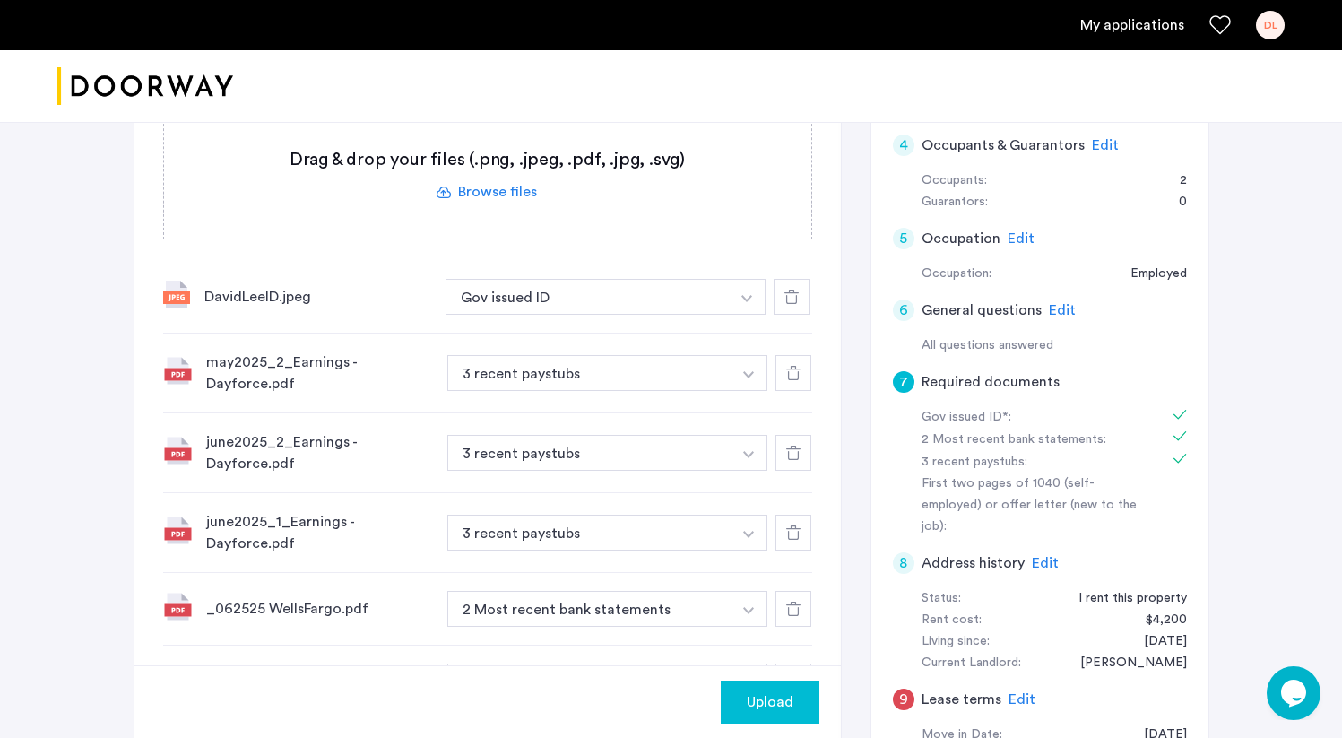
scroll to position [592, 0]
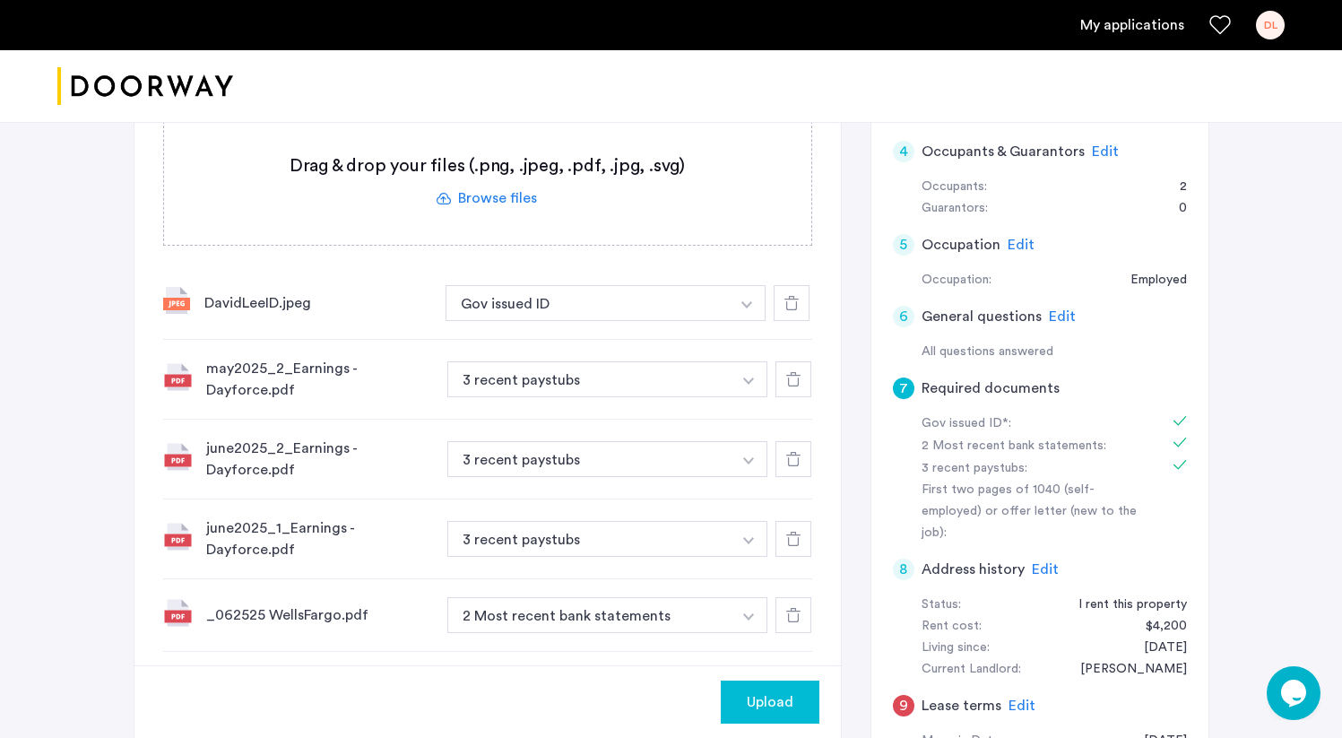
click at [794, 372] on icon at bounding box center [793, 379] width 14 height 14
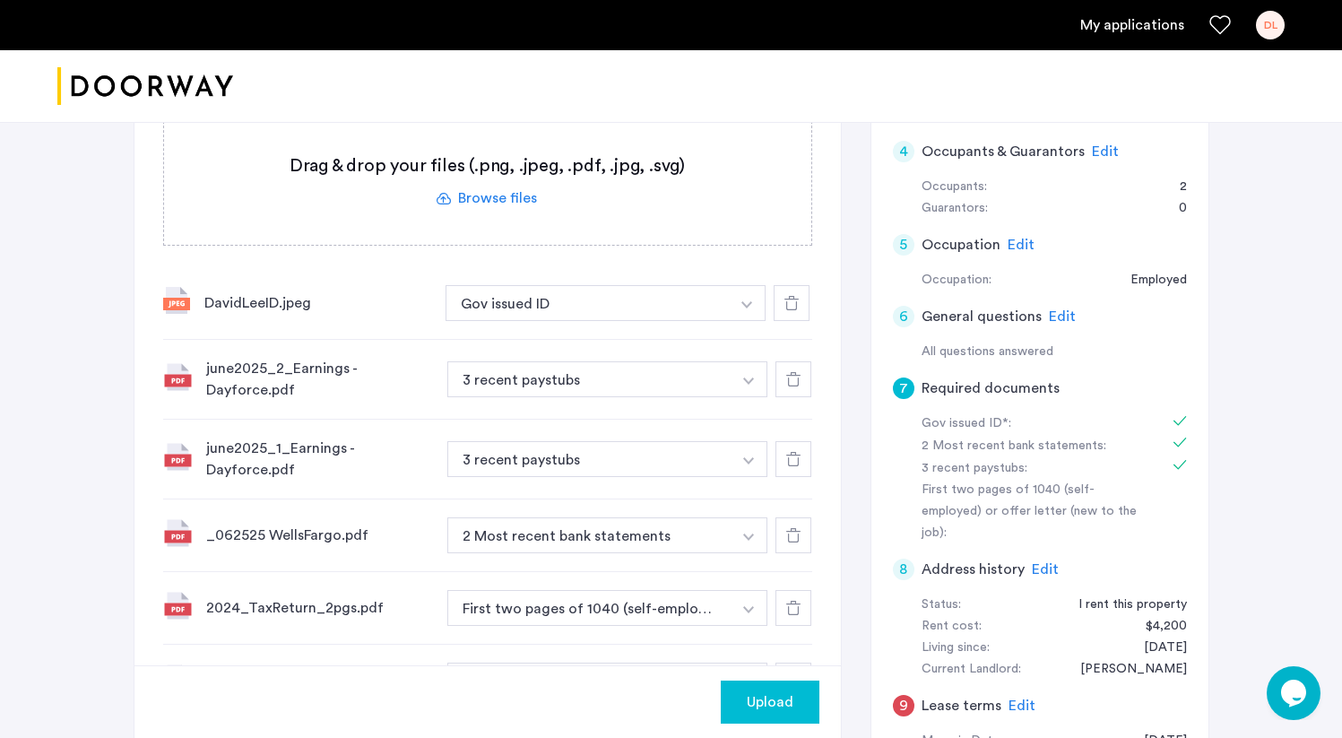
click at [791, 452] on icon at bounding box center [793, 459] width 14 height 14
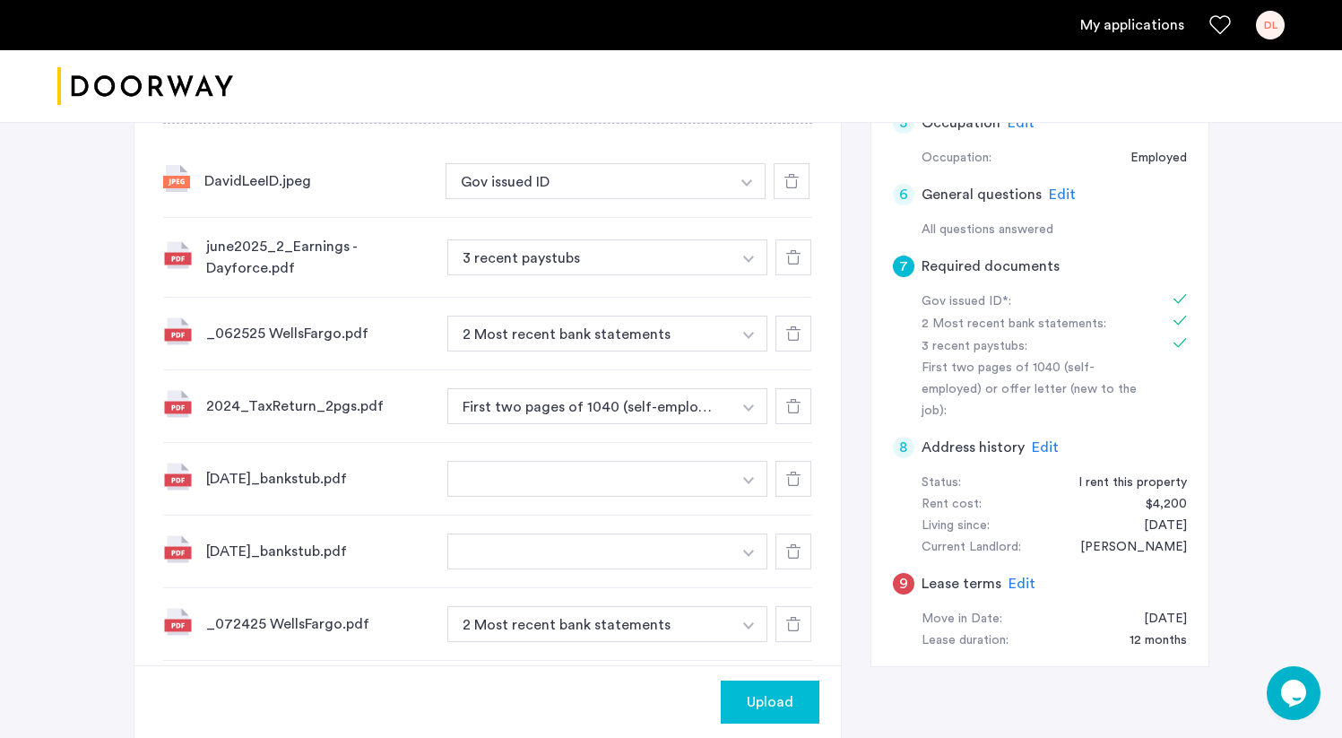
scroll to position [728, 0]
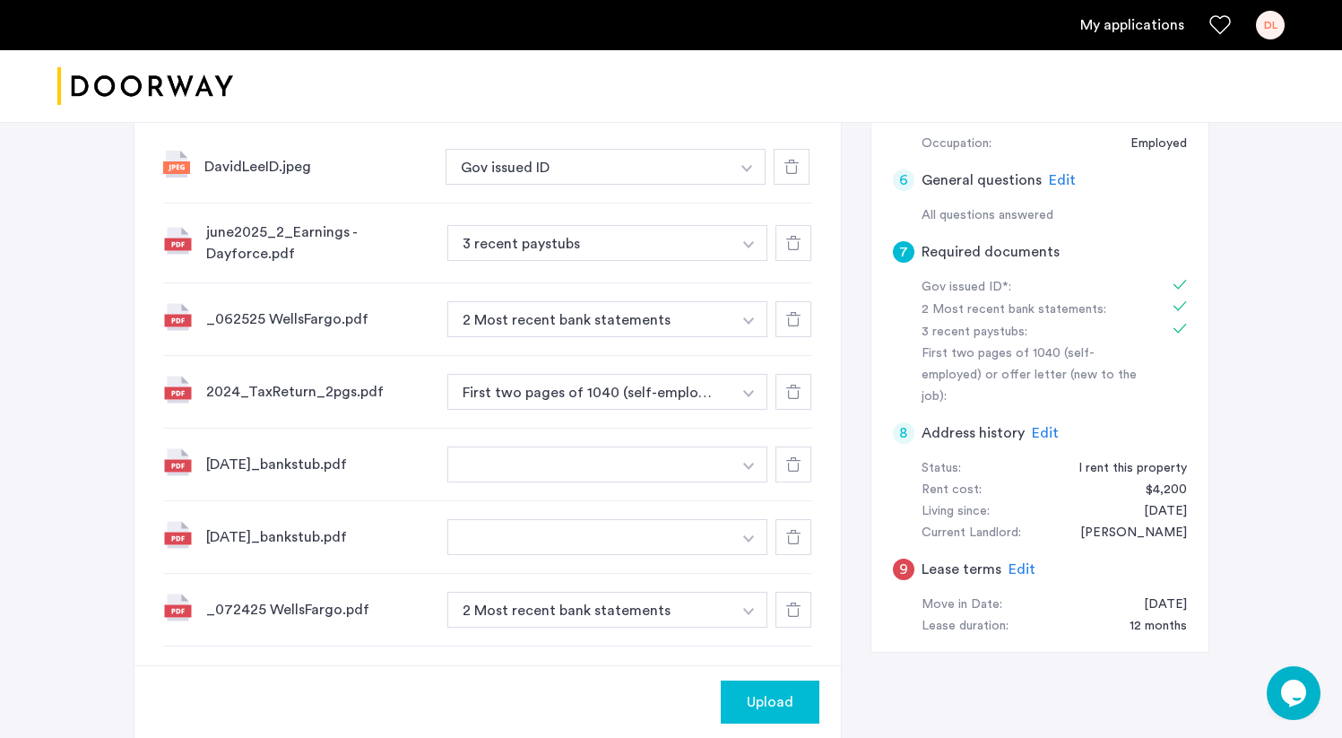
click at [712, 185] on button "button" at bounding box center [588, 167] width 285 height 36
click at [713, 447] on button "button" at bounding box center [589, 465] width 285 height 36
click at [760, 185] on button "button" at bounding box center [747, 167] width 37 height 36
click at [669, 516] on div "3 recent paystubs" at bounding box center [608, 534] width 320 height 37
click at [751, 172] on img "button" at bounding box center [747, 168] width 11 height 7
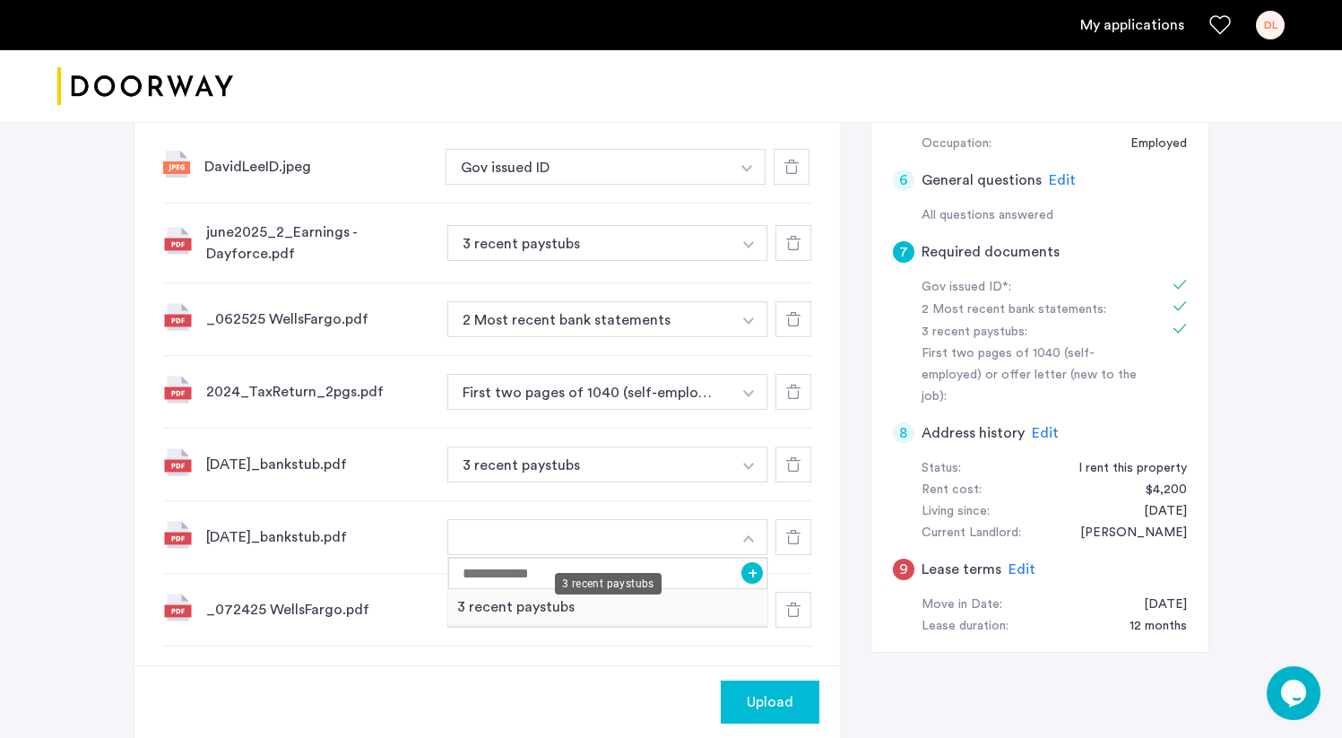
click at [670, 589] on div "3 recent paystubs" at bounding box center [608, 607] width 320 height 37
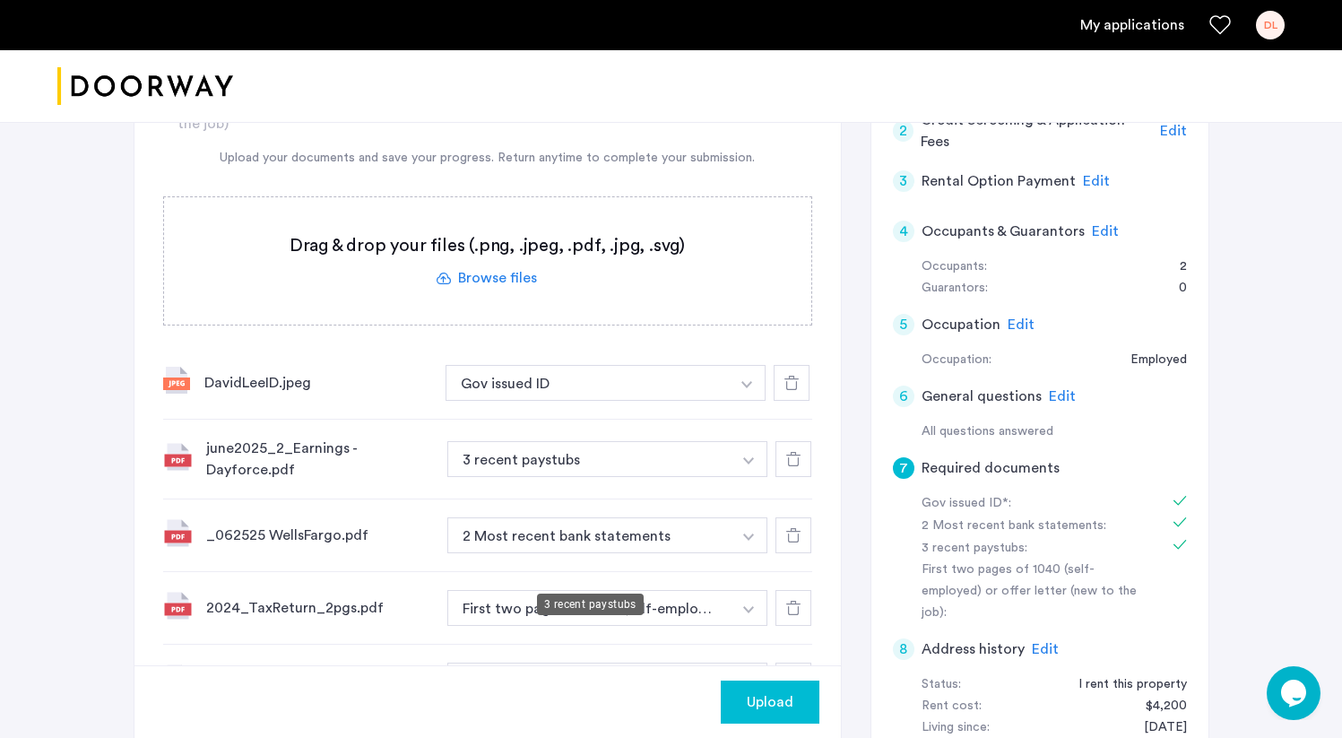
scroll to position [564, 0]
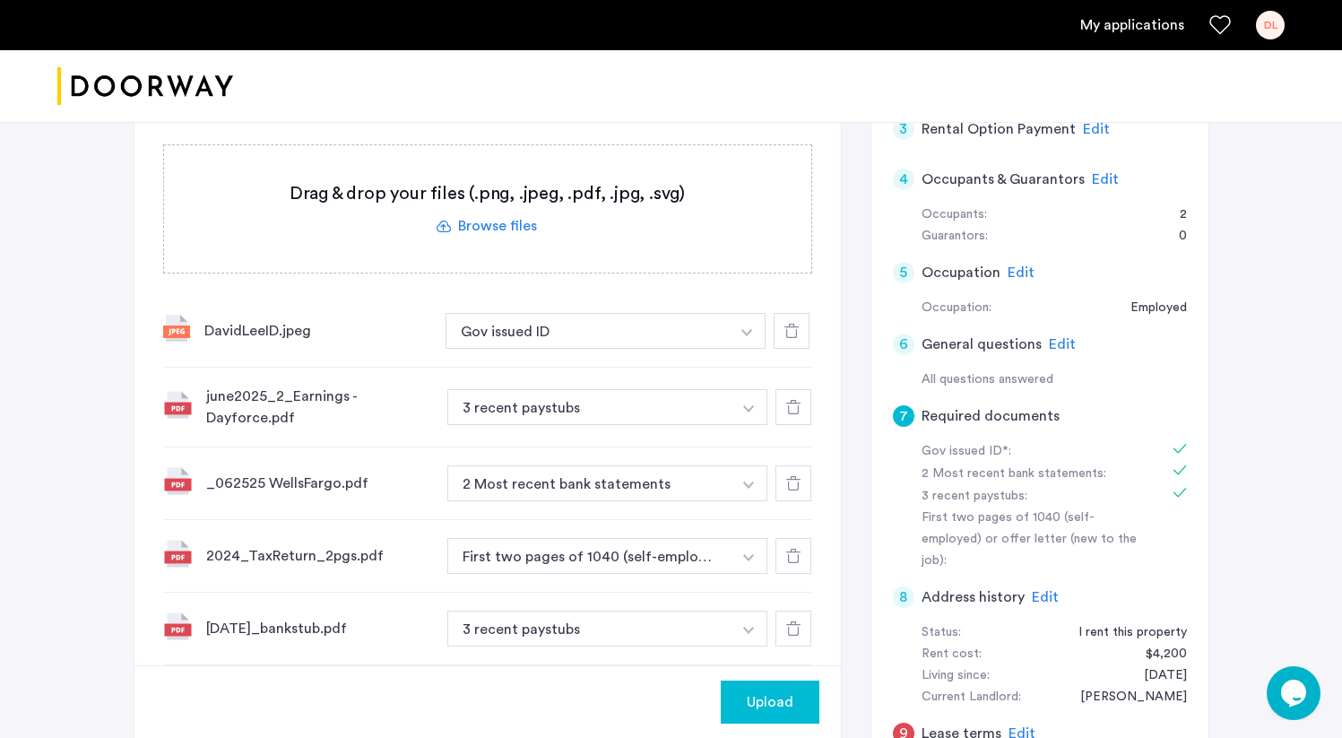
click at [757, 707] on span "Upload" at bounding box center [770, 702] width 47 height 22
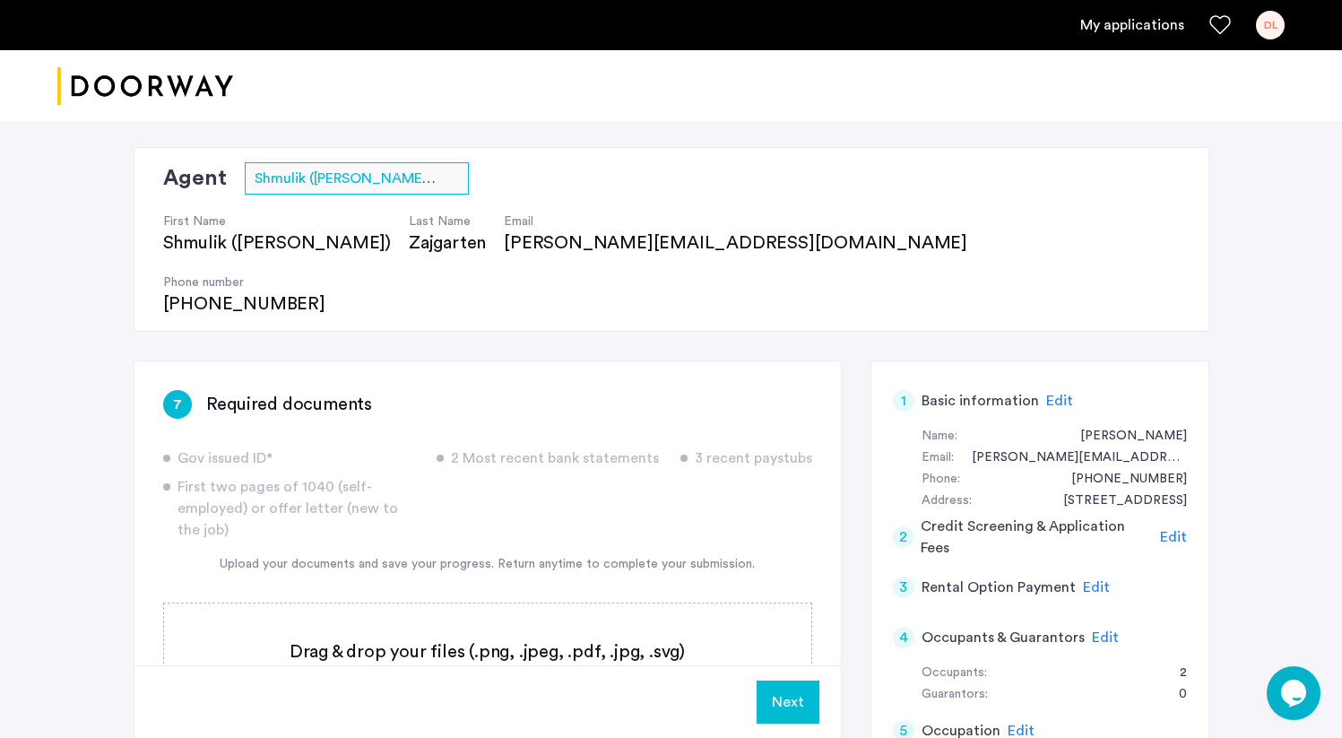
scroll to position [100, 0]
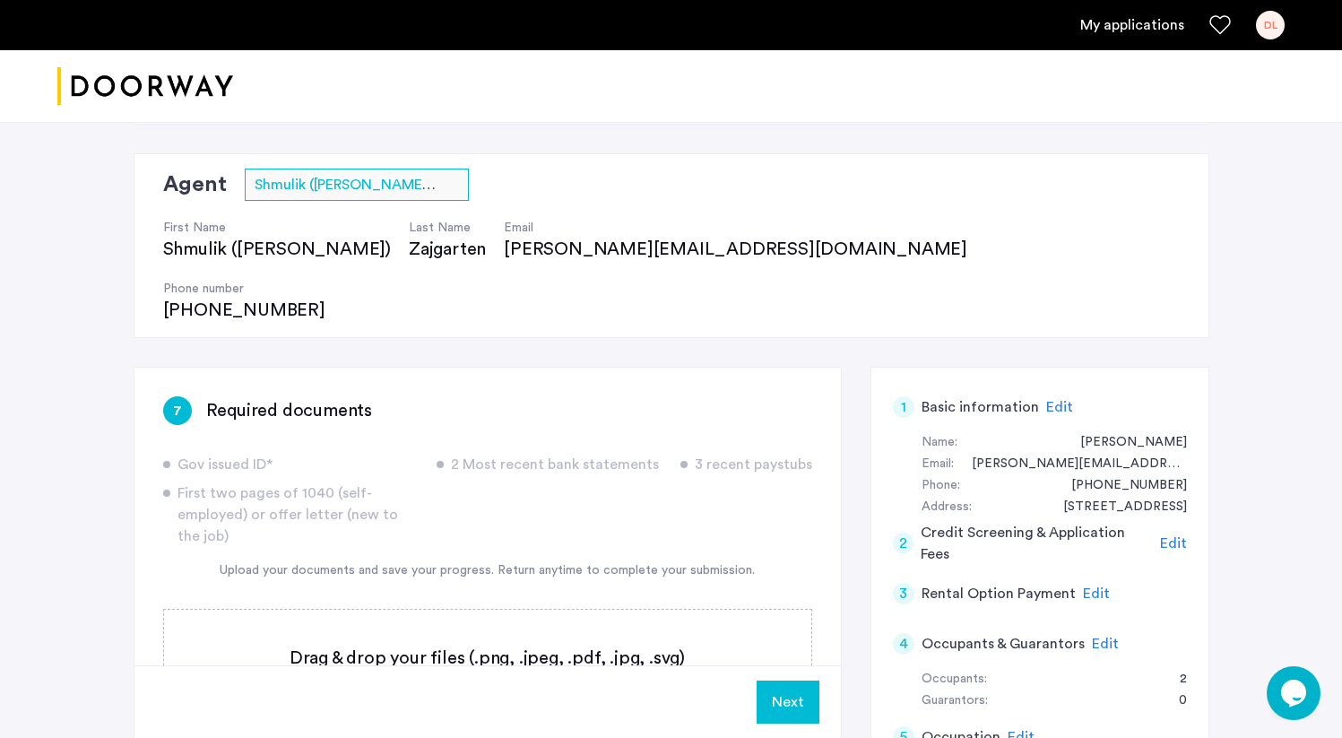
click at [799, 692] on button "Next" at bounding box center [788, 702] width 63 height 43
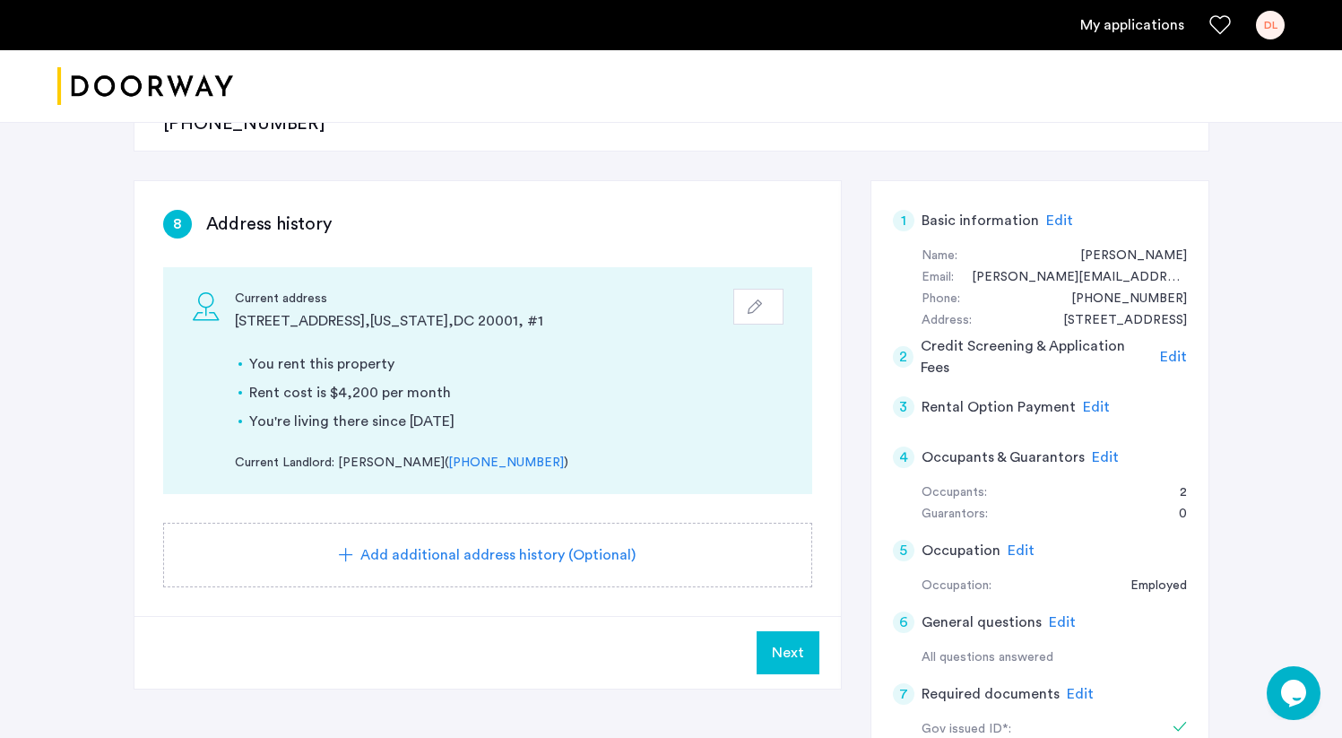
scroll to position [290, 0]
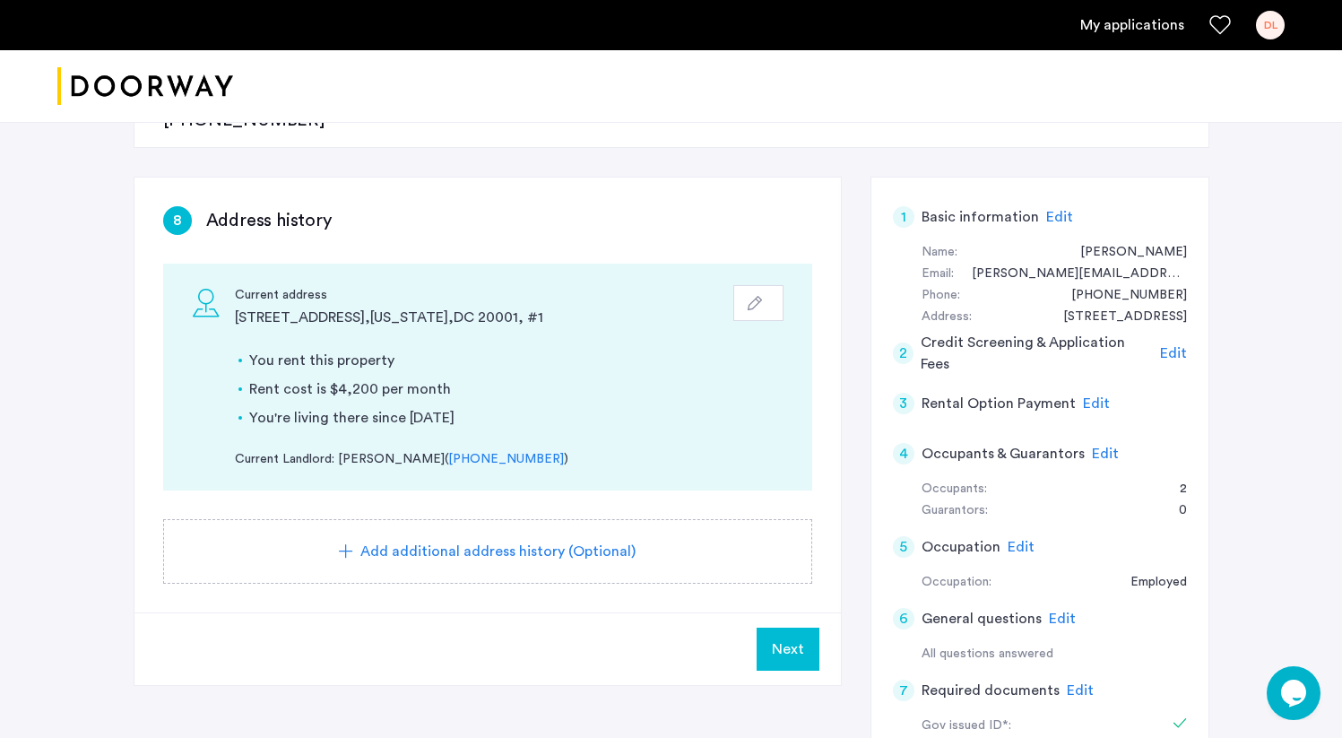
click at [785, 638] on span "Next" at bounding box center [788, 649] width 32 height 22
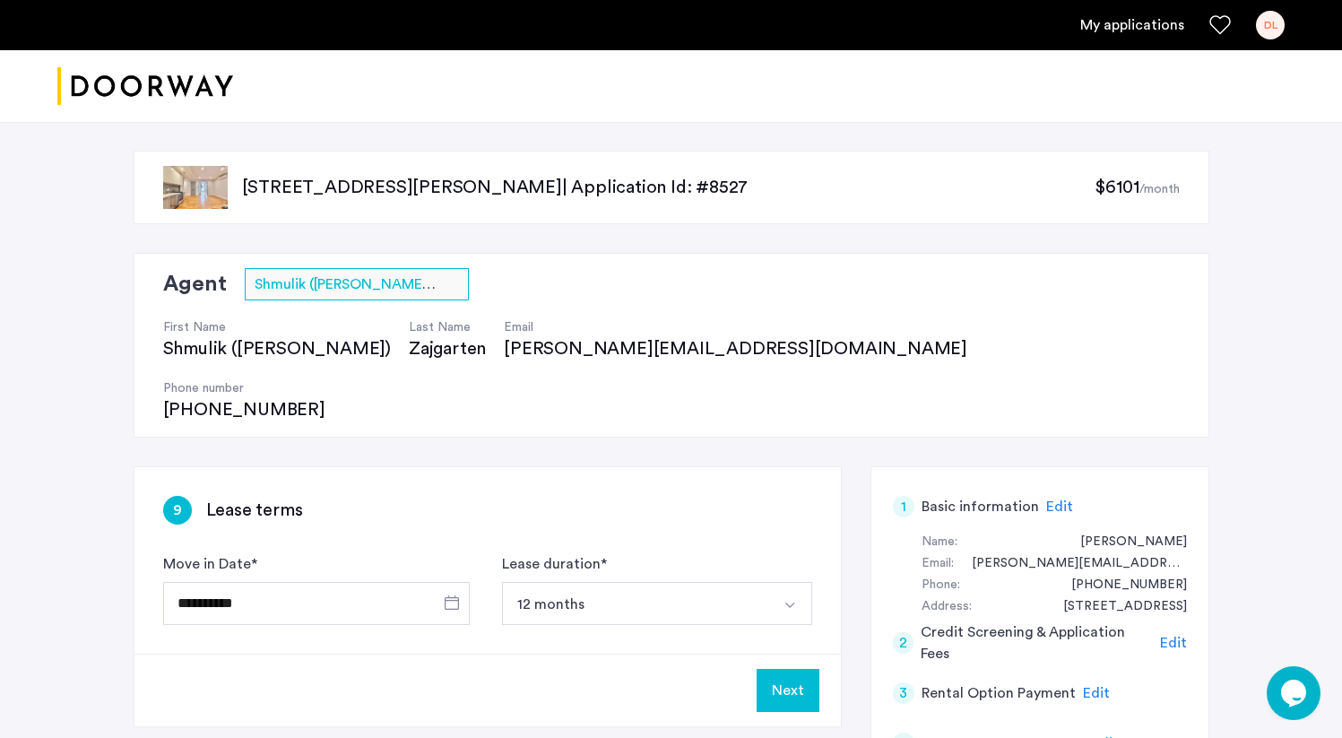
click at [788, 669] on button "Next" at bounding box center [788, 690] width 63 height 43
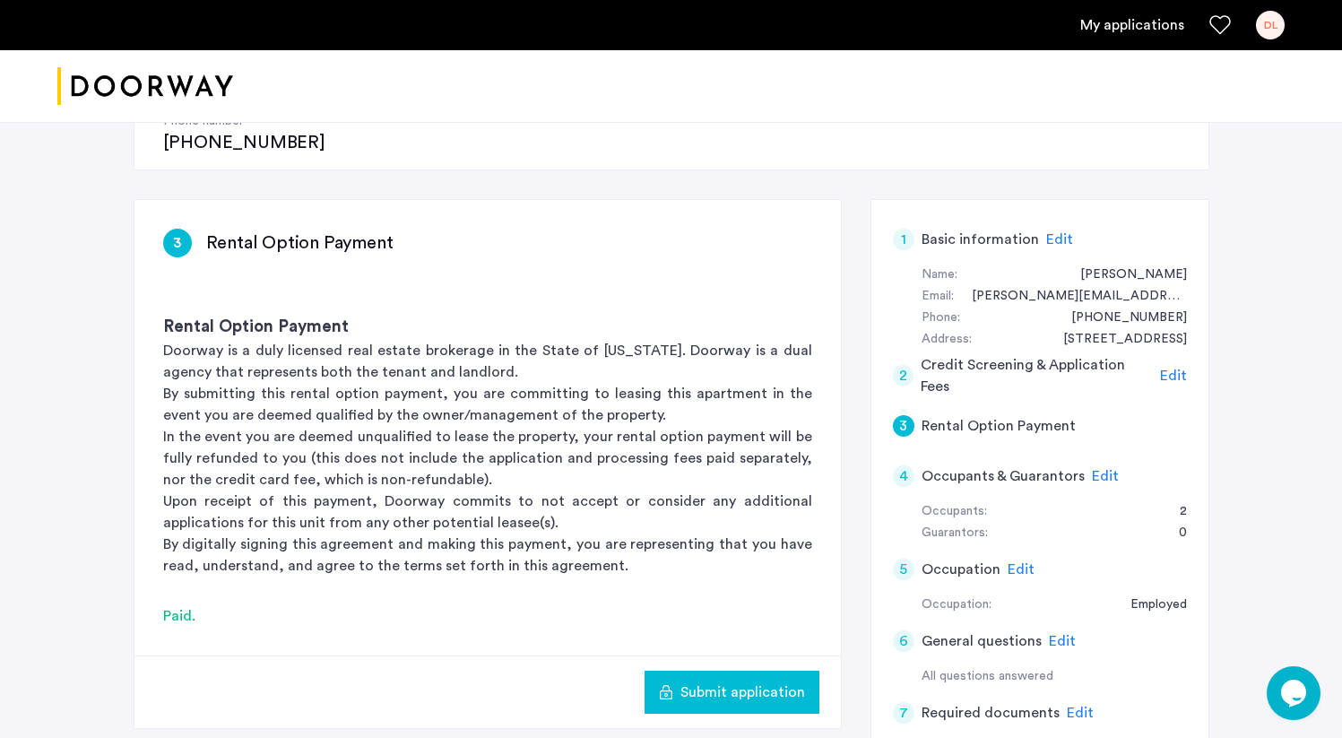
scroll to position [370, 0]
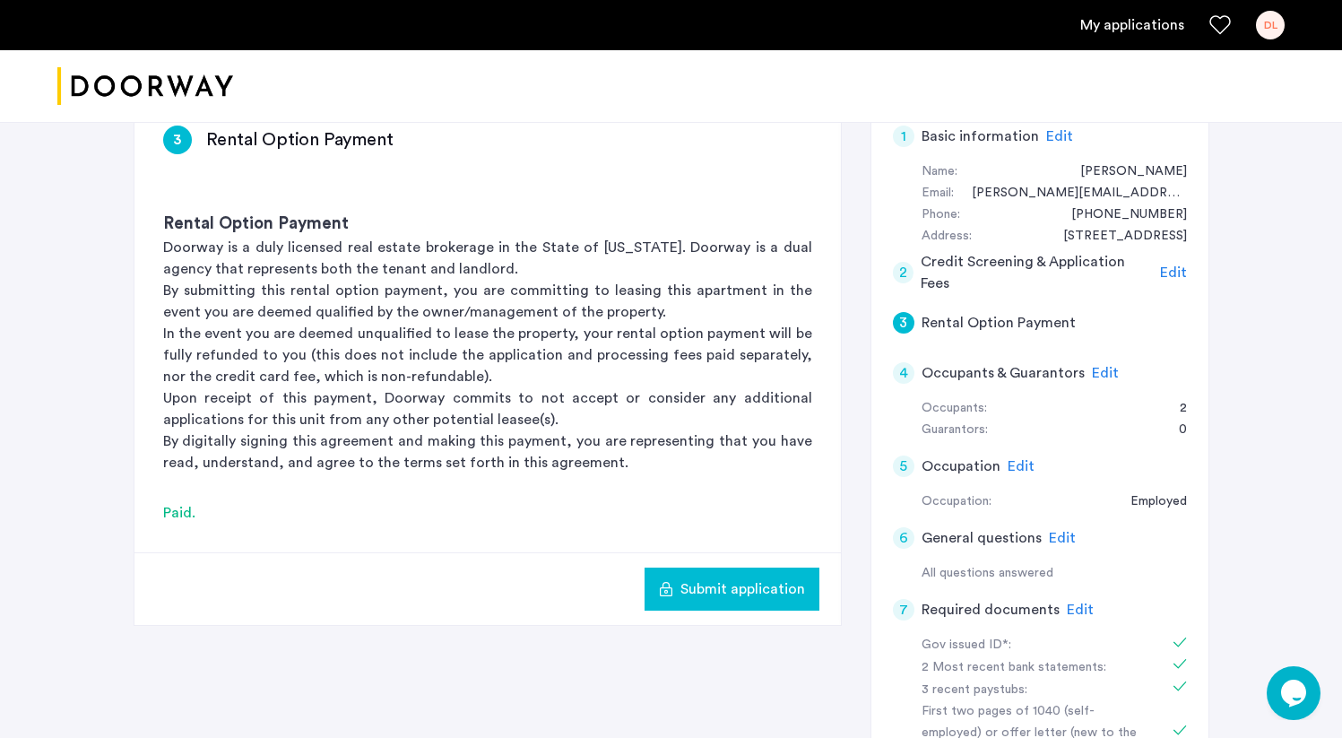
click at [781, 578] on span "Submit application" at bounding box center [743, 589] width 125 height 22
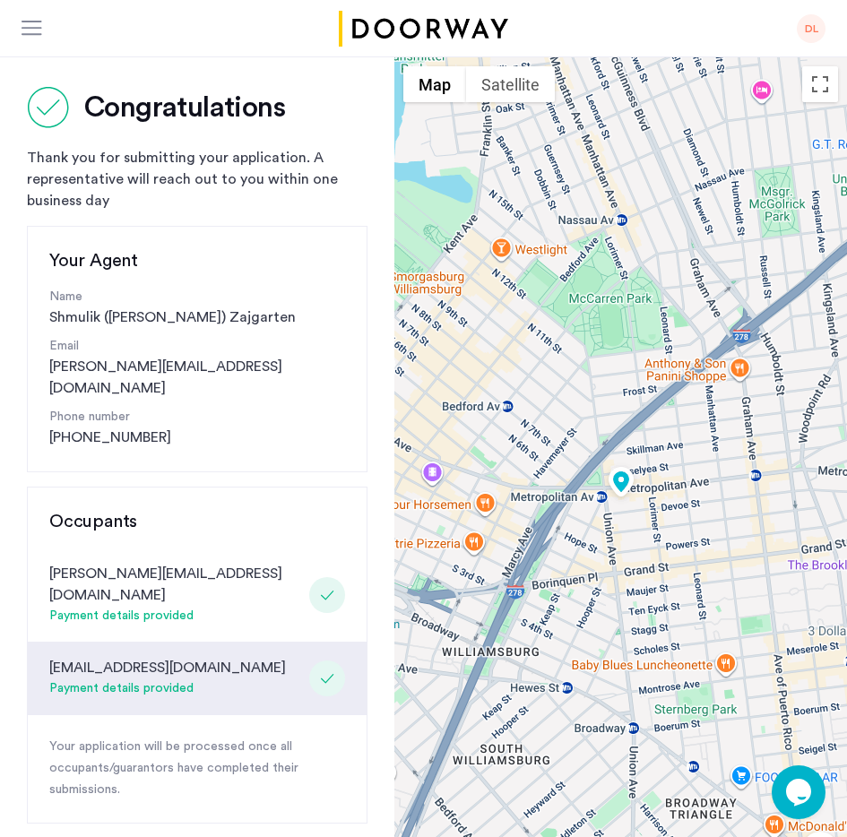
click at [169, 105] on h2 "Congratulations" at bounding box center [184, 108] width 201 height 36
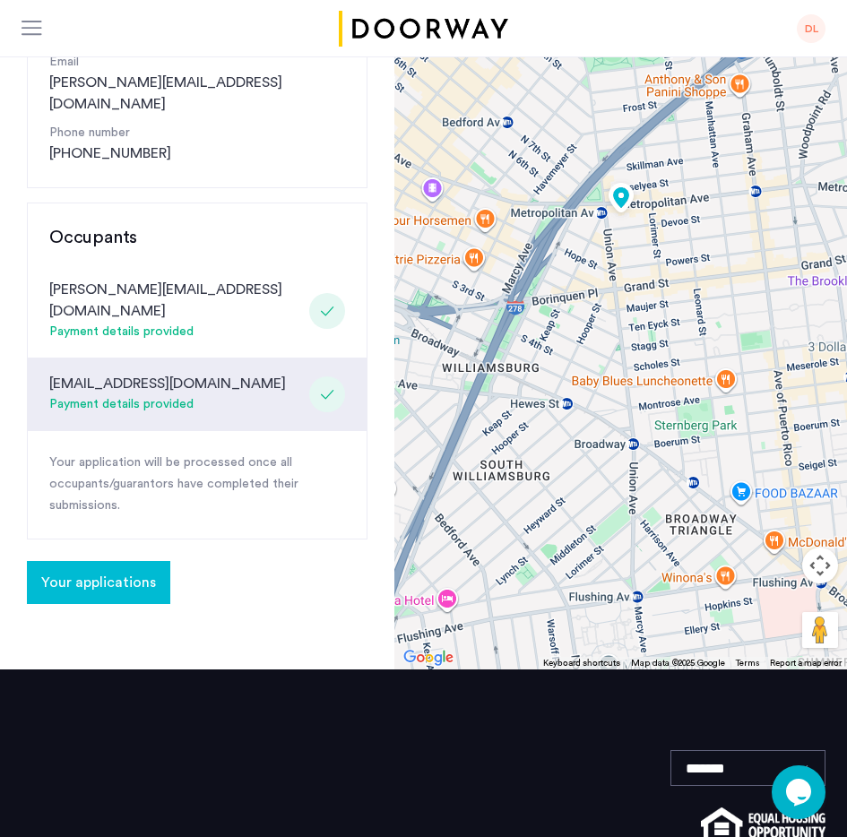
scroll to position [314, 0]
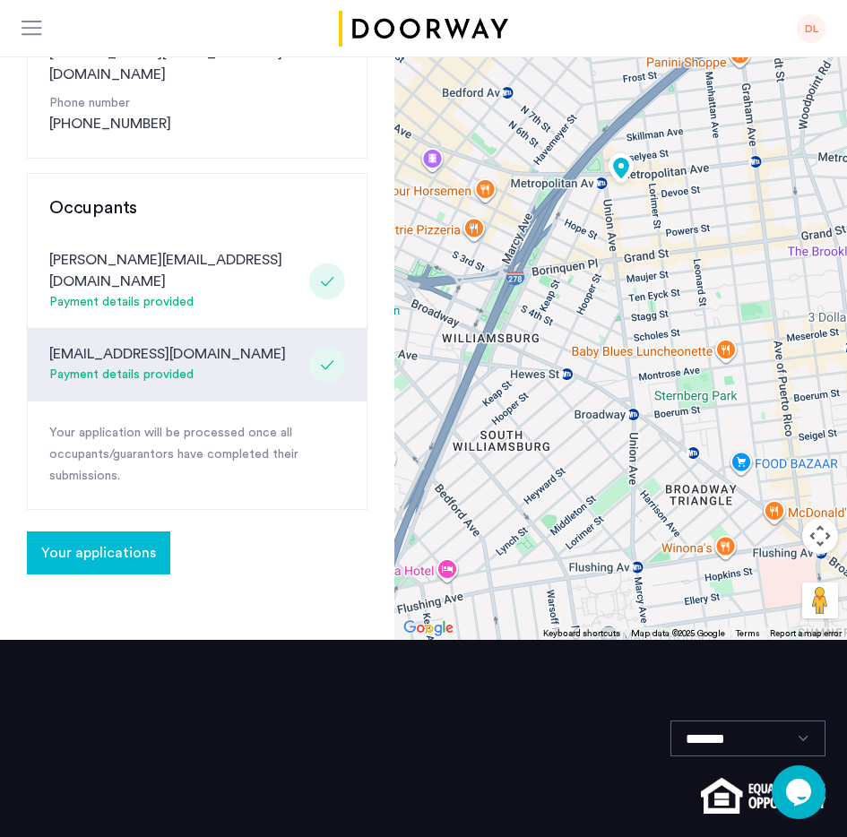
click at [120, 542] on span "Your applications" at bounding box center [98, 553] width 115 height 22
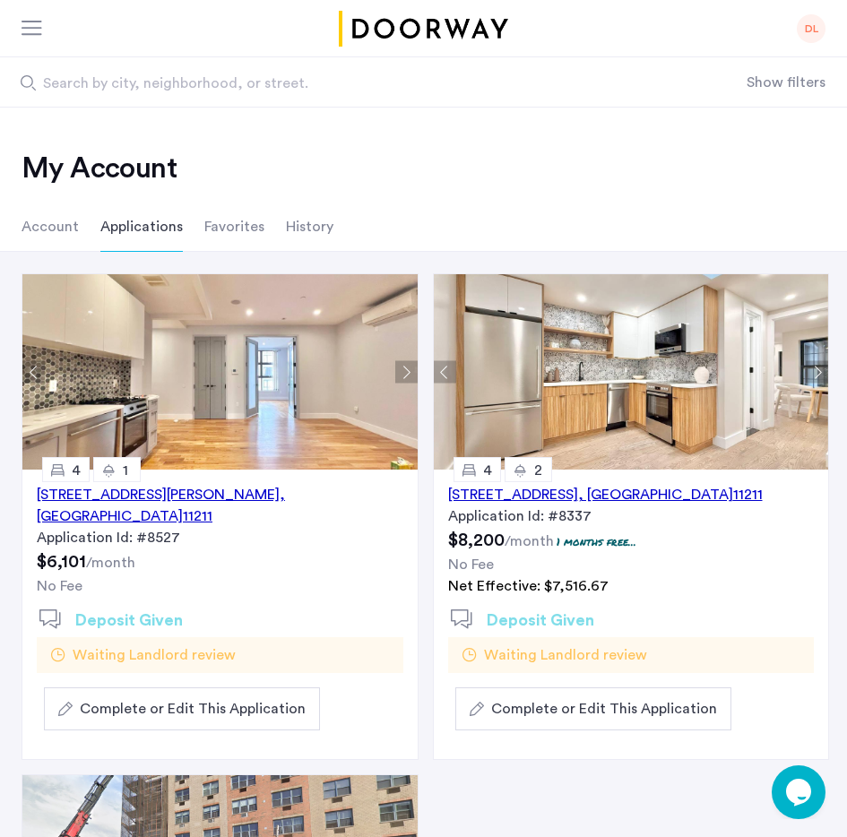
click at [283, 499] on span ", [GEOGRAPHIC_DATA]" at bounding box center [161, 506] width 248 height 36
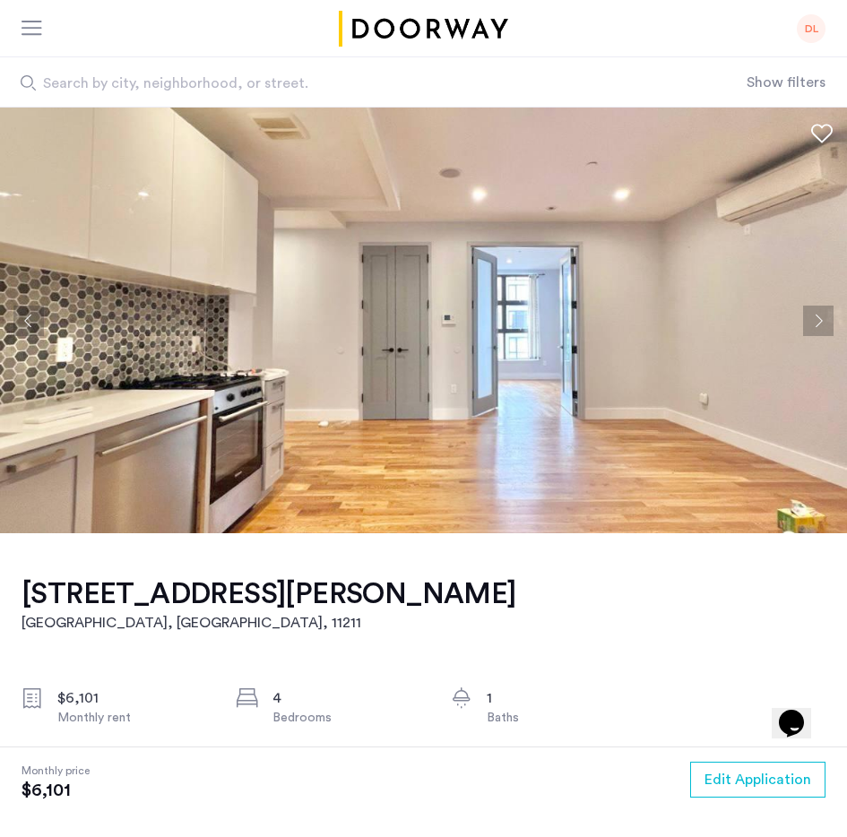
click at [820, 317] on button "Next apartment" at bounding box center [818, 321] width 30 height 30
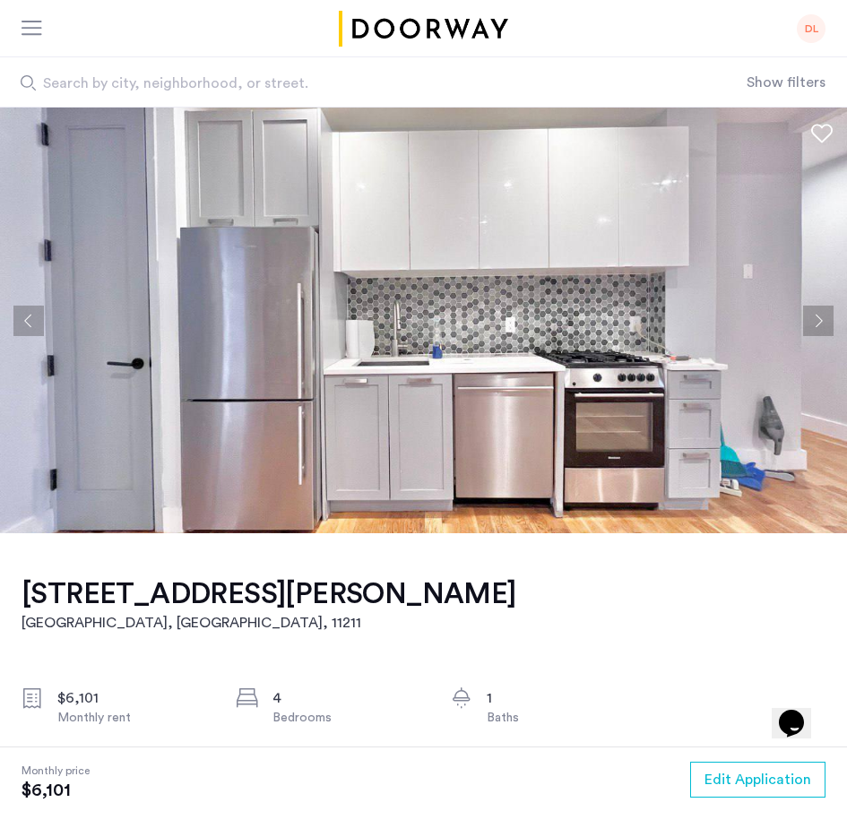
click at [17, 341] on img at bounding box center [423, 321] width 847 height 426
click at [28, 310] on button "Previous apartment" at bounding box center [28, 321] width 30 height 30
